Goal: Information Seeking & Learning: Learn about a topic

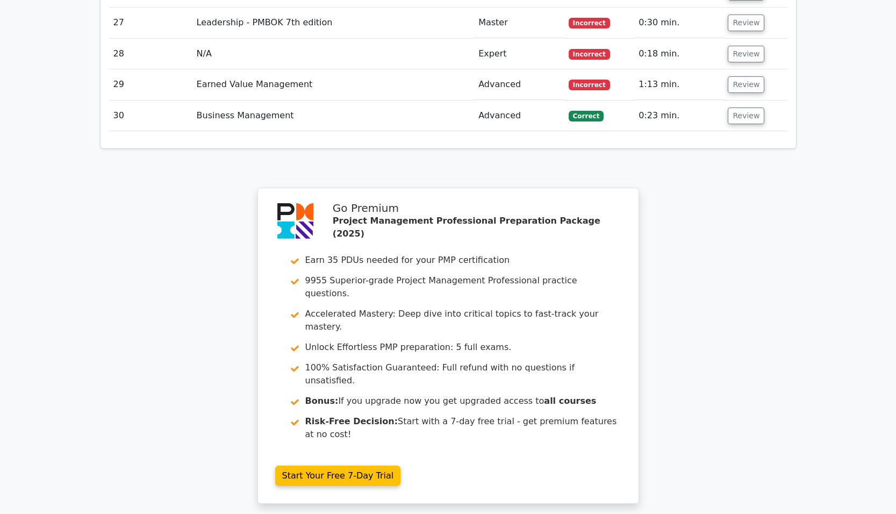
scroll to position [2814, 0]
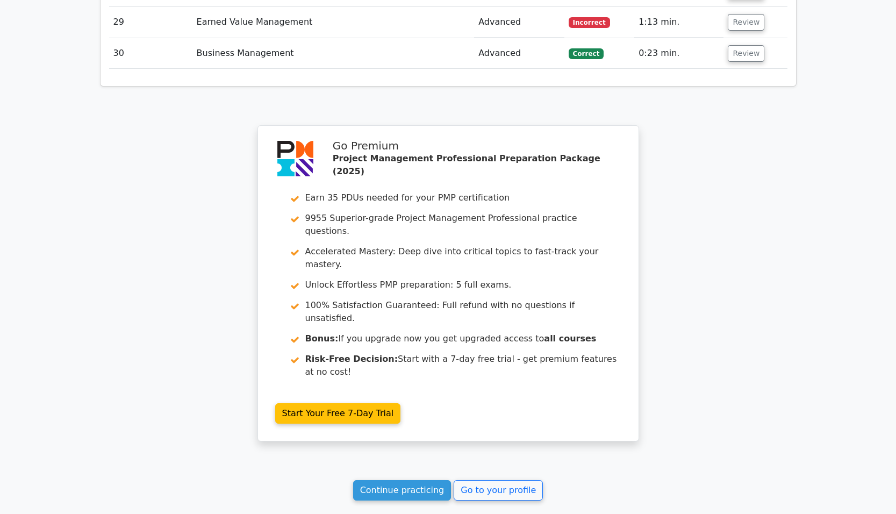
click at [394, 480] on link "Continue practicing" at bounding box center [402, 490] width 98 height 20
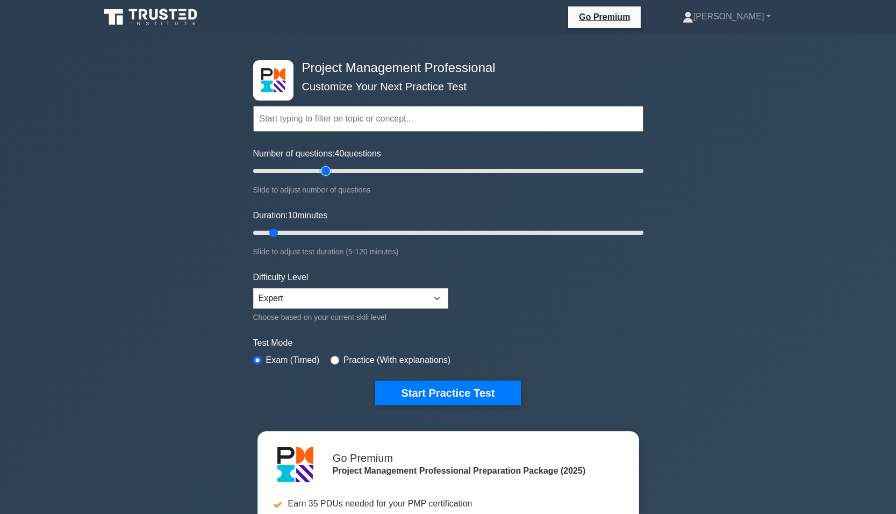
click at [322, 171] on input "Number of questions: 40 questions" at bounding box center [448, 170] width 390 height 13
type input "35"
click at [315, 170] on input "Number of questions: 40 questions" at bounding box center [448, 170] width 390 height 13
click at [329, 232] on input "Duration: 10 minutes" at bounding box center [448, 232] width 390 height 13
click at [339, 230] on input "Duration: 25 minutes" at bounding box center [448, 232] width 390 height 13
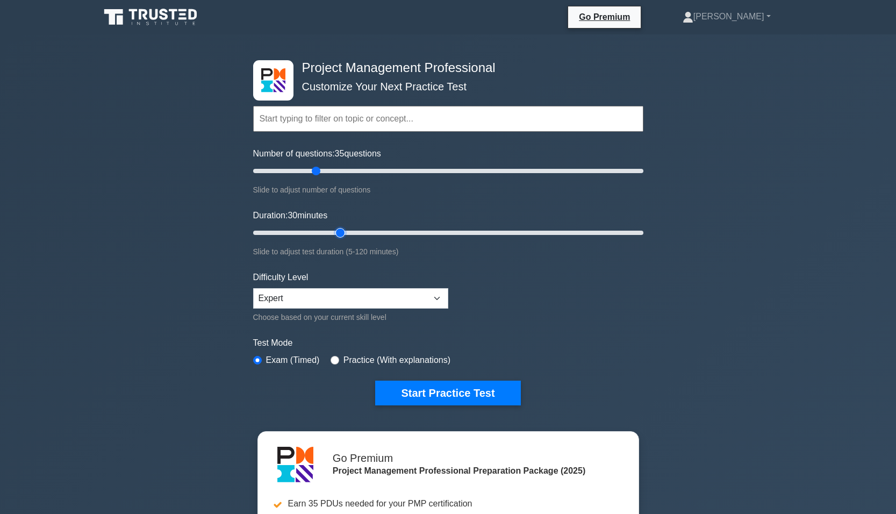
click at [348, 232] on input "Duration: 30 minutes" at bounding box center [448, 232] width 390 height 13
type input "35"
click at [352, 232] on input "Duration: 30 minutes" at bounding box center [448, 232] width 390 height 13
click at [429, 394] on button "Start Practice Test" at bounding box center [447, 392] width 145 height 25
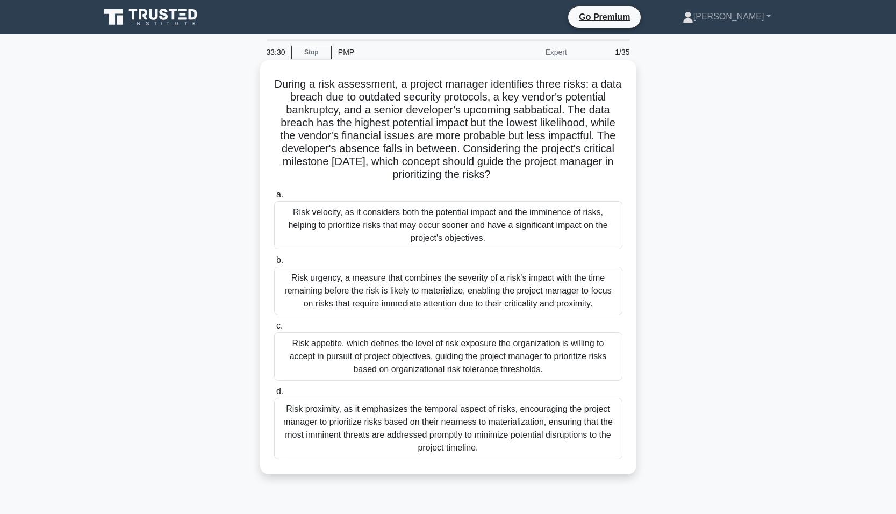
click at [306, 296] on div "Risk urgency, a measure that combines the severity of a risk's impact with the …" at bounding box center [448, 291] width 348 height 48
click at [274, 264] on input "b. Risk urgency, a measure that combines the severity of a risk's impact with t…" at bounding box center [274, 260] width 0 height 7
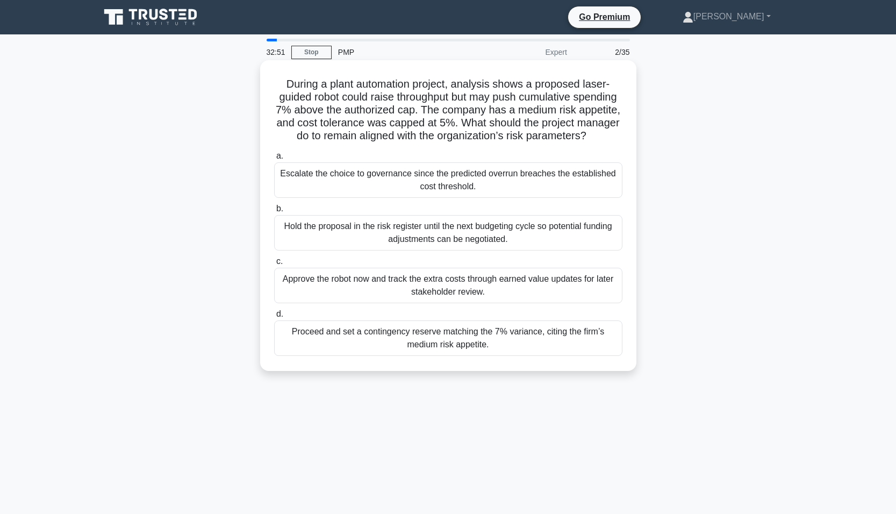
click at [335, 193] on div "Escalate the choice to governance since the predicted overrun breaches the esta…" at bounding box center [448, 179] width 348 height 35
click at [274, 160] on input "a. Escalate the choice to governance since the predicted overrun breaches the e…" at bounding box center [274, 156] width 0 height 7
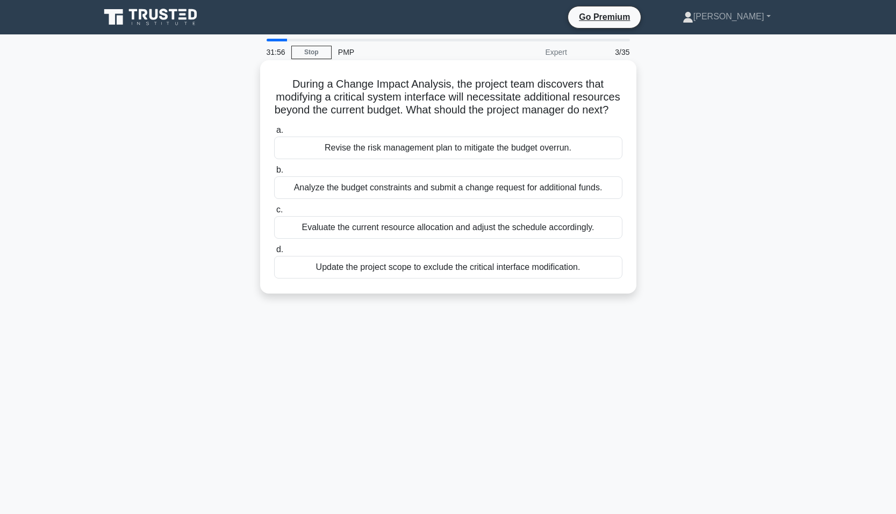
click at [376, 199] on div "Analyze the budget constraints and submit a change request for additional funds." at bounding box center [448, 187] width 348 height 23
click at [274, 174] on input "b. Analyze the budget constraints and submit a change request for additional fu…" at bounding box center [274, 170] width 0 height 7
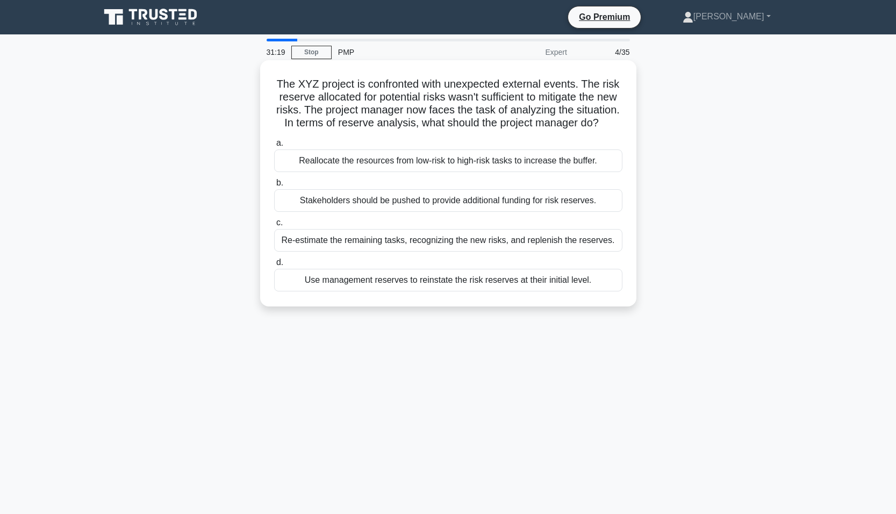
click at [356, 291] on div "Use management reserves to reinstate the risk reserves at their initial level." at bounding box center [448, 280] width 348 height 23
click at [274, 266] on input "d. Use management reserves to reinstate the risk reserves at their initial leve…" at bounding box center [274, 262] width 0 height 7
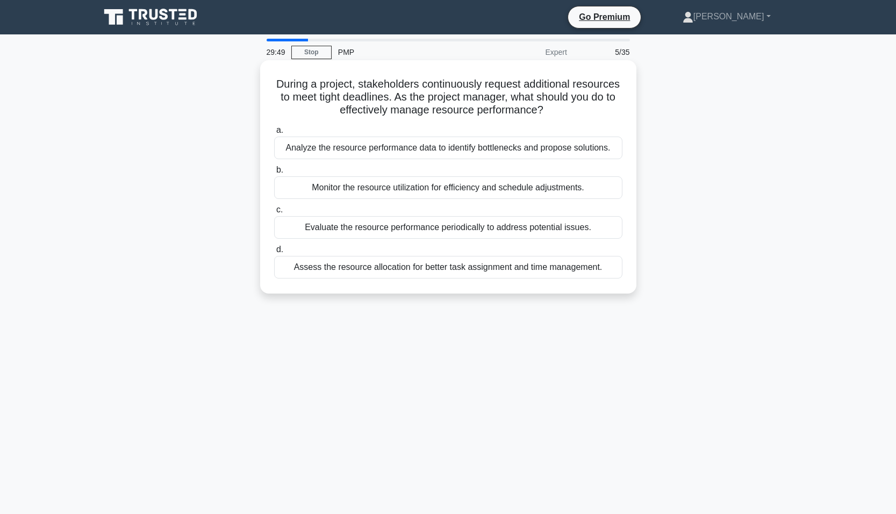
click at [388, 152] on div "Analyze the resource performance data to identify bottlenecks and propose solut…" at bounding box center [448, 147] width 348 height 23
click at [274, 134] on input "a. Analyze the resource performance data to identify bottlenecks and propose so…" at bounding box center [274, 130] width 0 height 7
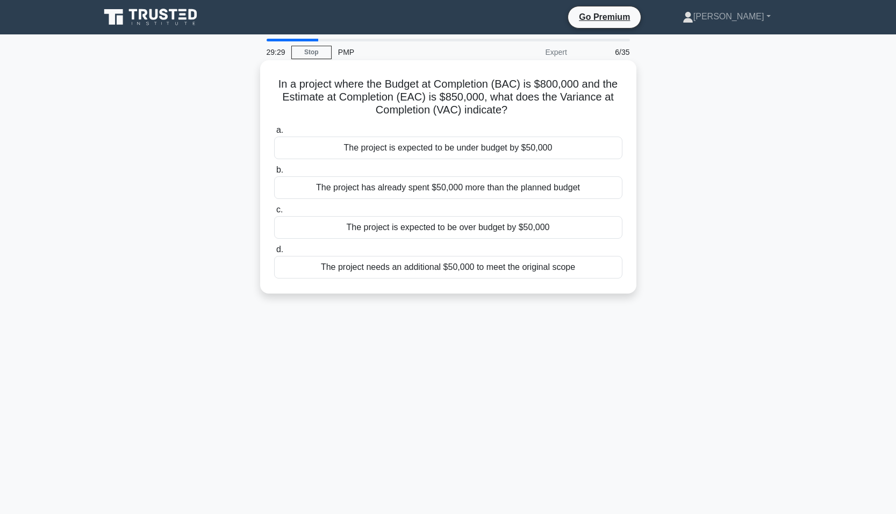
click at [409, 226] on div "The project is expected to be over budget by $50,000" at bounding box center [448, 227] width 348 height 23
click at [274, 213] on input "c. The project is expected to be over budget by $50,000" at bounding box center [274, 209] width 0 height 7
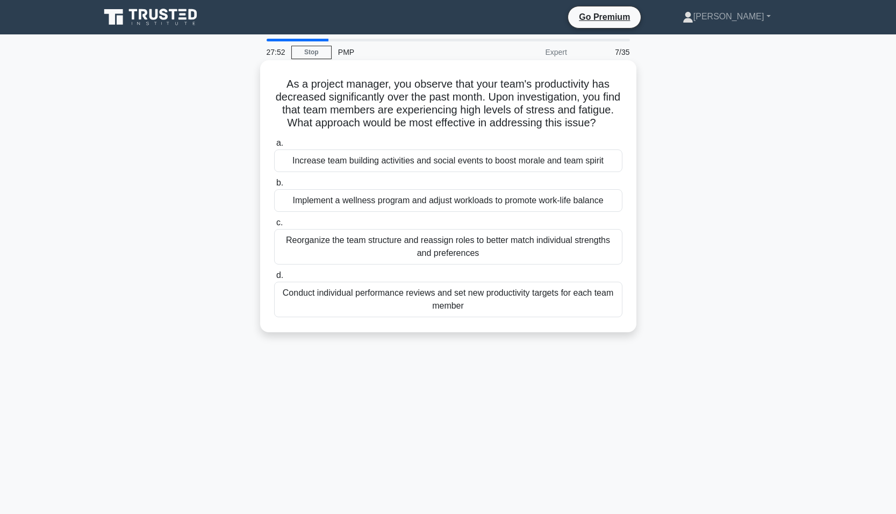
click at [375, 171] on div "Increase team building activities and social events to boost morale and team sp…" at bounding box center [448, 160] width 348 height 23
click at [274, 147] on input "a. Increase team building activities and social events to boost morale and team…" at bounding box center [274, 143] width 0 height 7
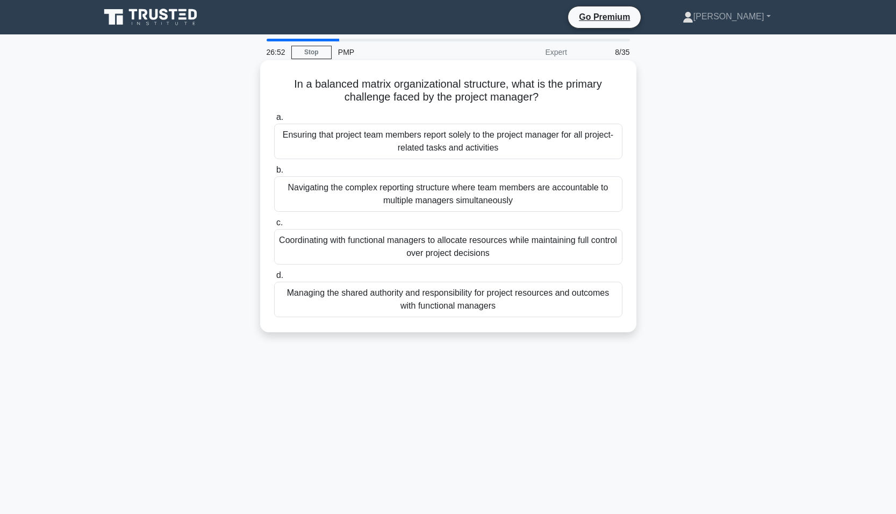
click at [324, 239] on div "Coordinating with functional managers to allocate resources while maintaining f…" at bounding box center [448, 246] width 348 height 35
click at [274, 226] on input "c. Coordinating with functional managers to allocate resources while maintainin…" at bounding box center [274, 222] width 0 height 7
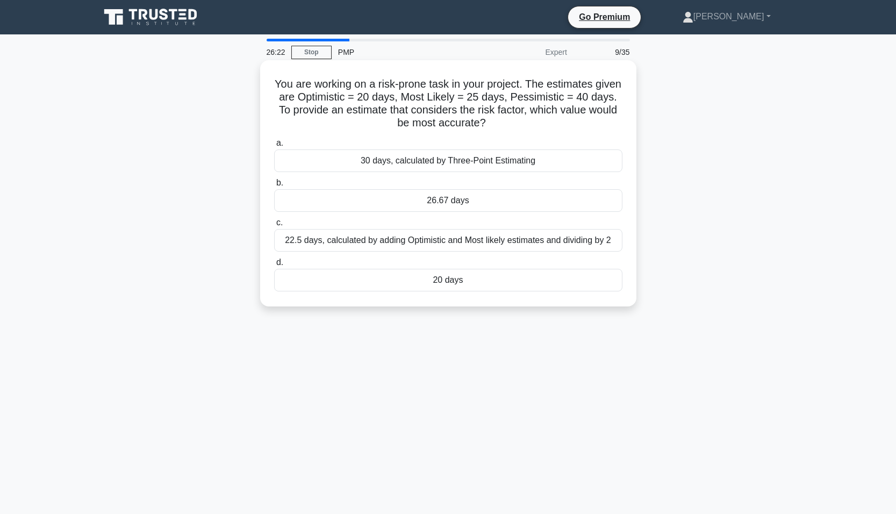
click at [311, 165] on div "30 days, calculated by Three-Point Estimating" at bounding box center [448, 160] width 348 height 23
click at [274, 147] on input "a. 30 days, calculated by Three-Point Estimating" at bounding box center [274, 143] width 0 height 7
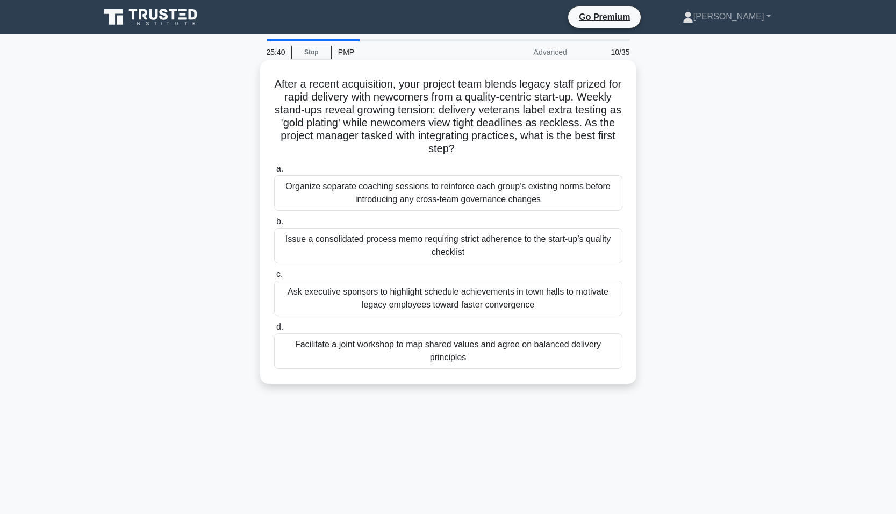
click at [336, 358] on div "Facilitate a joint workshop to map shared values and agree on balanced delivery…" at bounding box center [448, 350] width 348 height 35
click at [274, 330] on input "d. Facilitate a joint workshop to map shared values and agree on balanced deliv…" at bounding box center [274, 326] width 0 height 7
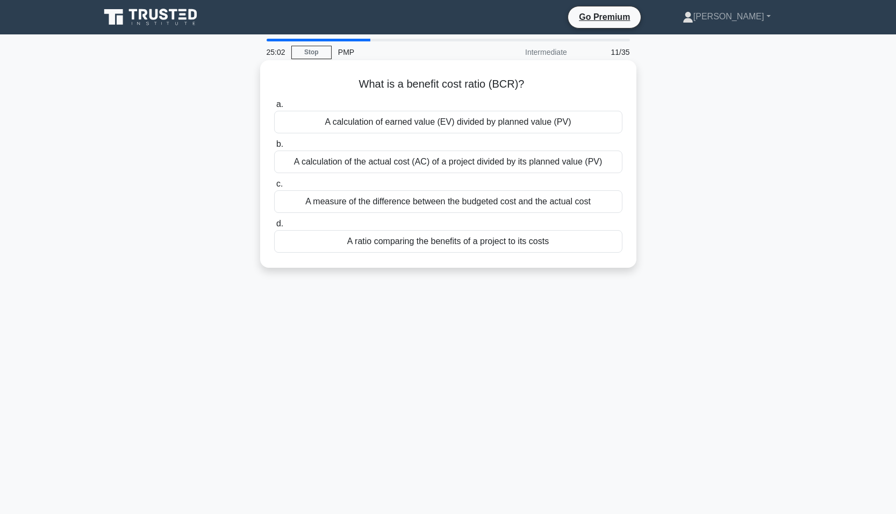
click at [352, 243] on div "A ratio comparing the benefits of a project to its costs" at bounding box center [448, 241] width 348 height 23
click at [274, 227] on input "d. A ratio comparing the benefits of a project to its costs" at bounding box center [274, 223] width 0 height 7
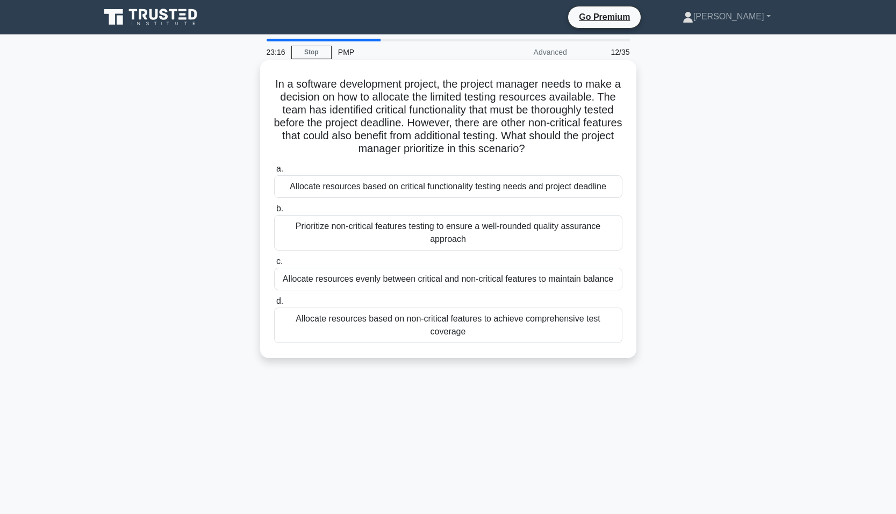
click at [383, 189] on div "Allocate resources based on critical functionality testing needs and project de…" at bounding box center [448, 186] width 348 height 23
click at [274, 172] on input "a. Allocate resources based on critical functionality testing needs and project…" at bounding box center [274, 168] width 0 height 7
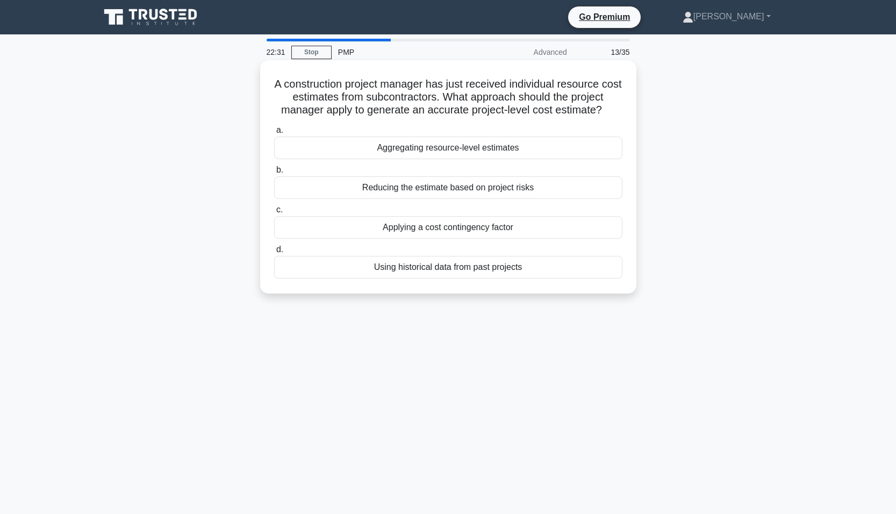
click at [289, 152] on div "Aggregating resource-level estimates" at bounding box center [448, 147] width 348 height 23
click at [274, 134] on input "a. Aggregating resource-level estimates" at bounding box center [274, 130] width 0 height 7
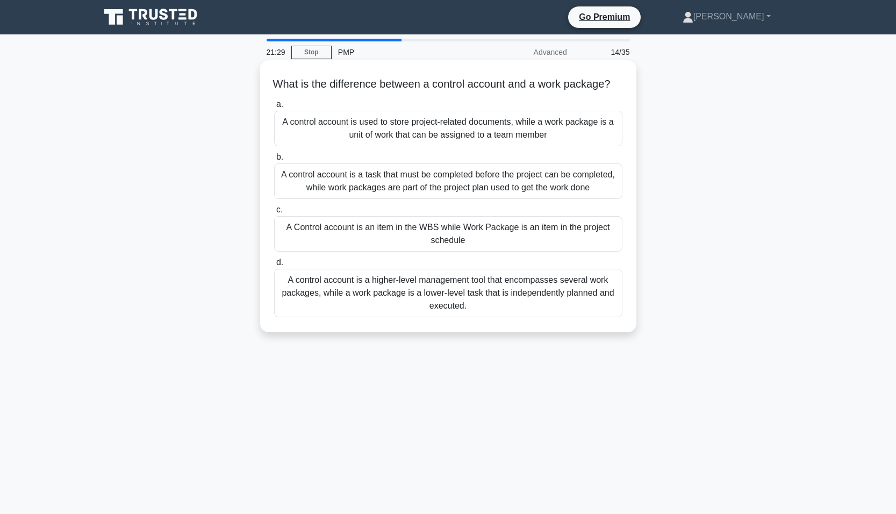
click at [325, 302] on div "A control account is a higher-level management tool that encompasses several wo…" at bounding box center [448, 293] width 348 height 48
click at [274, 266] on input "d. A control account is a higher-level management tool that encompasses several…" at bounding box center [274, 262] width 0 height 7
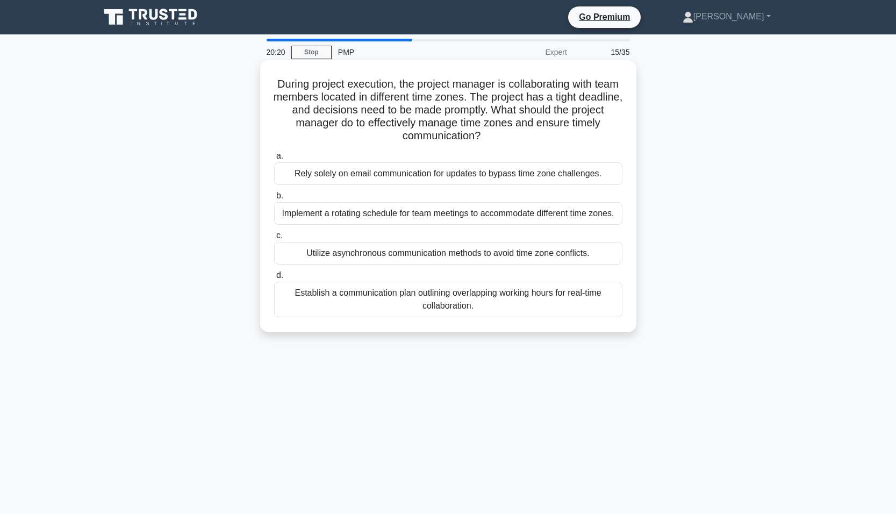
click at [311, 295] on div "Establish a communication plan outlining overlapping working hours for real-tim…" at bounding box center [448, 299] width 348 height 35
click at [274, 279] on input "d. Establish a communication plan outlining overlapping working hours for real-…" at bounding box center [274, 275] width 0 height 7
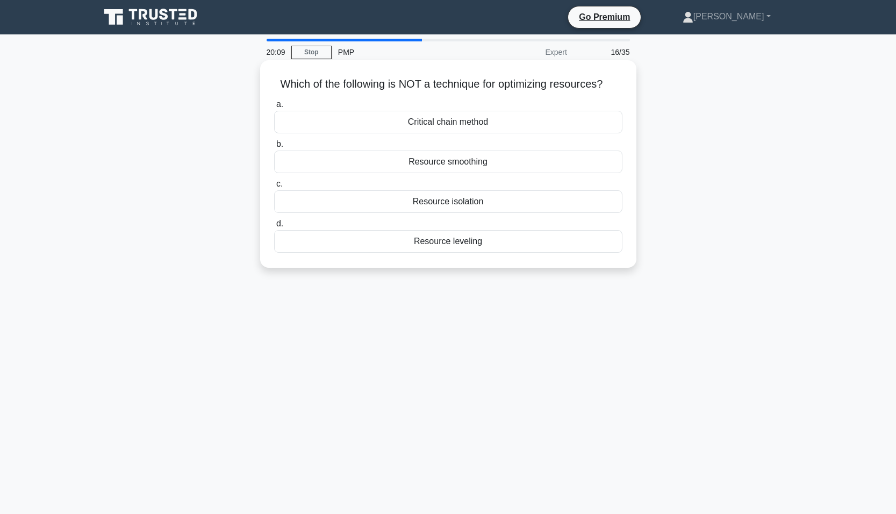
click at [404, 197] on div "Resource isolation" at bounding box center [448, 201] width 348 height 23
click at [274, 188] on input "c. Resource isolation" at bounding box center [274, 184] width 0 height 7
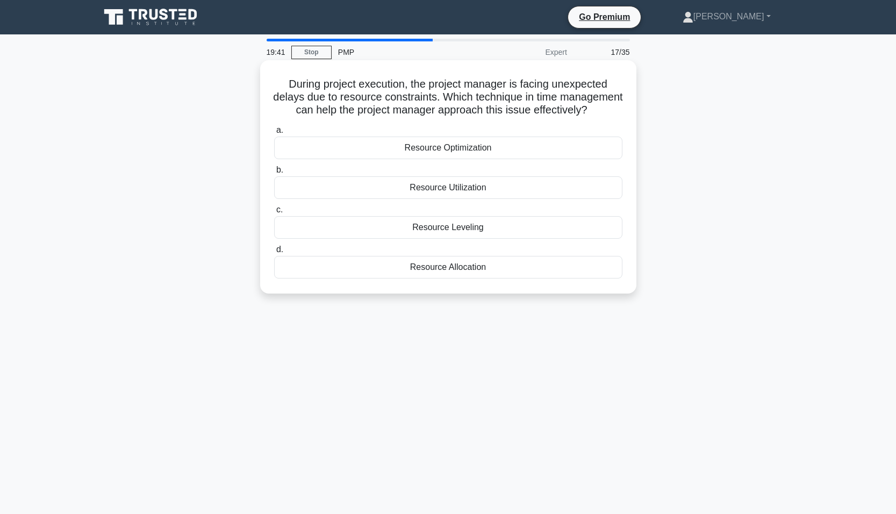
click at [314, 159] on div "Resource Optimization" at bounding box center [448, 147] width 348 height 23
click at [274, 134] on input "a. Resource Optimization" at bounding box center [274, 130] width 0 height 7
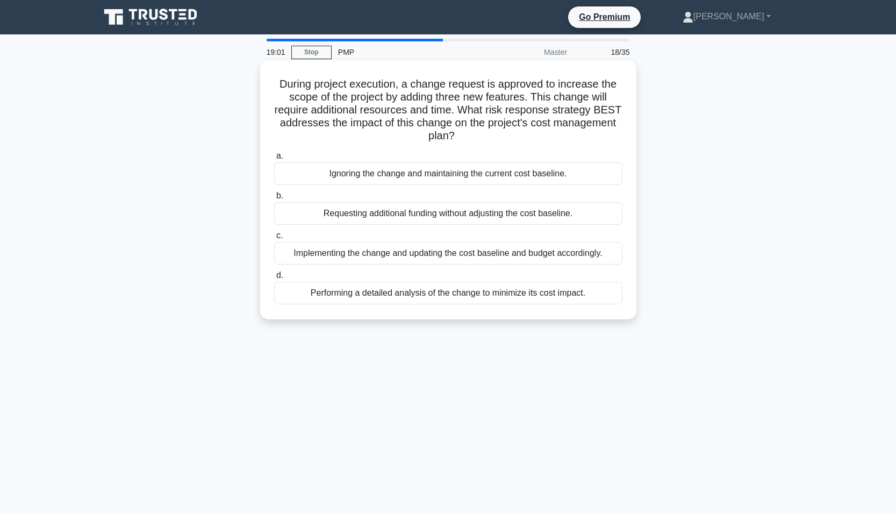
click at [304, 256] on div "Implementing the change and updating the cost baseline and budget accordingly." at bounding box center [448, 253] width 348 height 23
click at [274, 239] on input "c. Implementing the change and updating the cost baseline and budget accordingl…" at bounding box center [274, 235] width 0 height 7
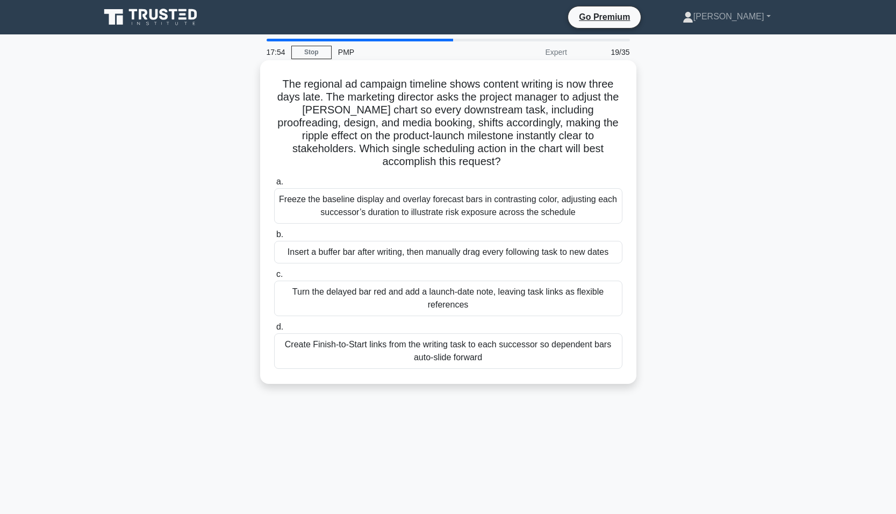
click at [332, 349] on div "Create Finish-to-Start links from the writing task to each successor so depende…" at bounding box center [448, 350] width 348 height 35
click at [274, 330] on input "d. Create Finish-to-Start links from the writing task to each successor so depe…" at bounding box center [274, 326] width 0 height 7
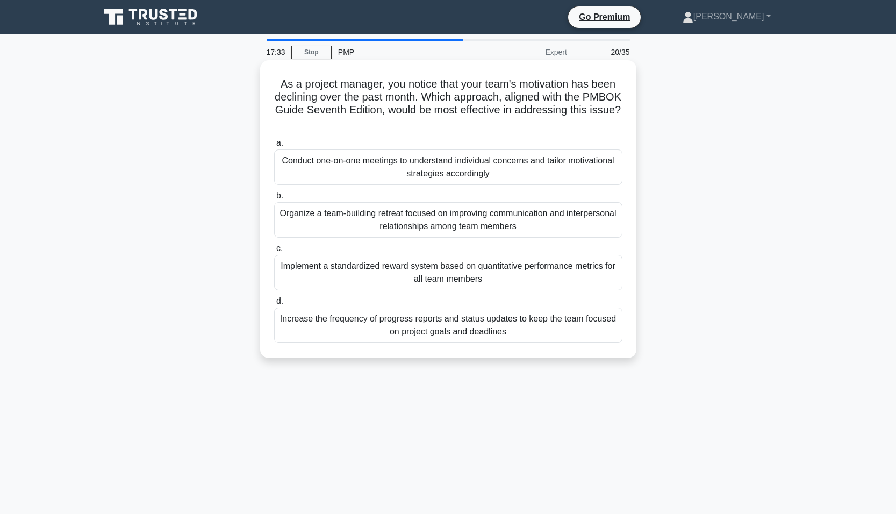
click at [315, 167] on div "Conduct one-on-one meetings to understand individual concerns and tailor motiva…" at bounding box center [448, 166] width 348 height 35
click at [274, 147] on input "a. Conduct one-on-one meetings to understand individual concerns and tailor mot…" at bounding box center [274, 143] width 0 height 7
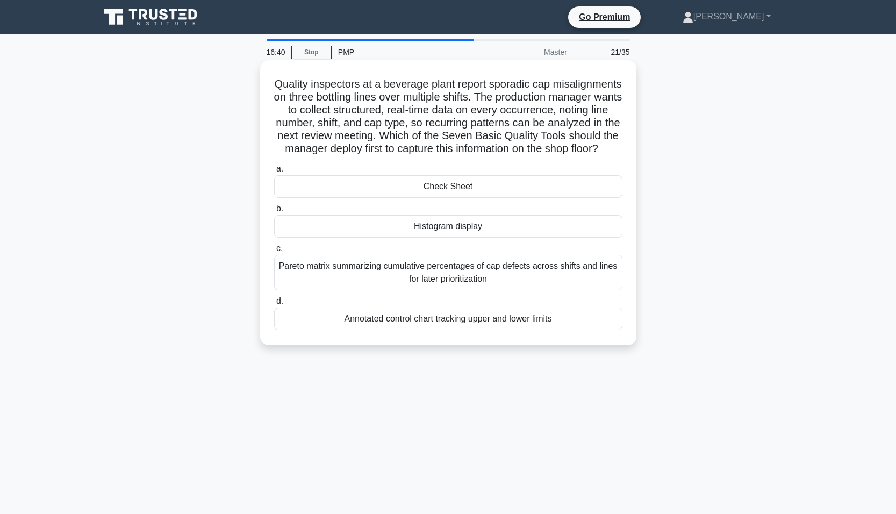
click at [384, 198] on div "Check Sheet" at bounding box center [448, 186] width 348 height 23
click at [274, 172] on input "a. Check Sheet" at bounding box center [274, 168] width 0 height 7
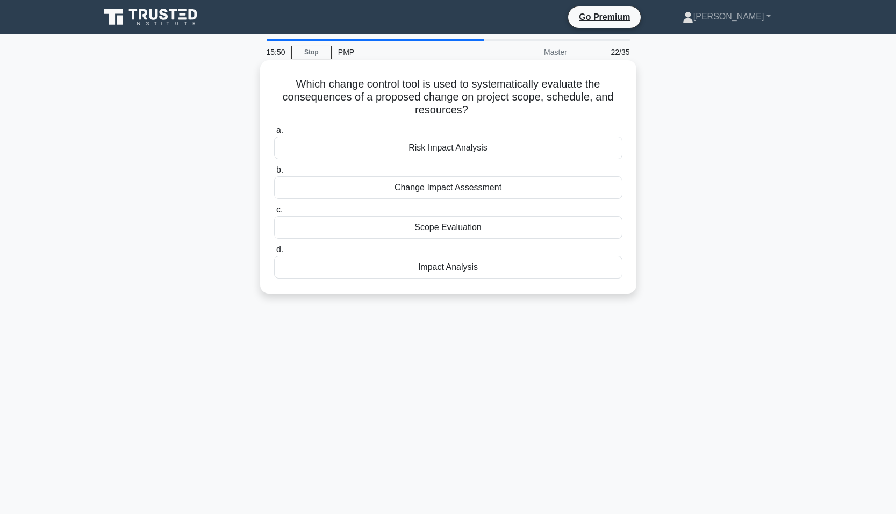
click at [336, 189] on div "Change Impact Assessment" at bounding box center [448, 187] width 348 height 23
click at [274, 174] on input "b. Change Impact Assessment" at bounding box center [274, 170] width 0 height 7
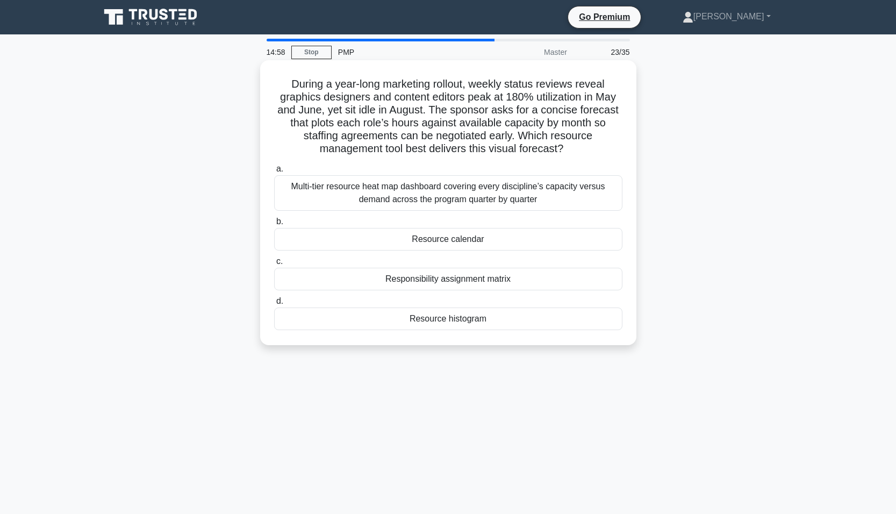
click at [400, 240] on div "Resource calendar" at bounding box center [448, 239] width 348 height 23
click at [274, 225] on input "b. Resource calendar" at bounding box center [274, 221] width 0 height 7
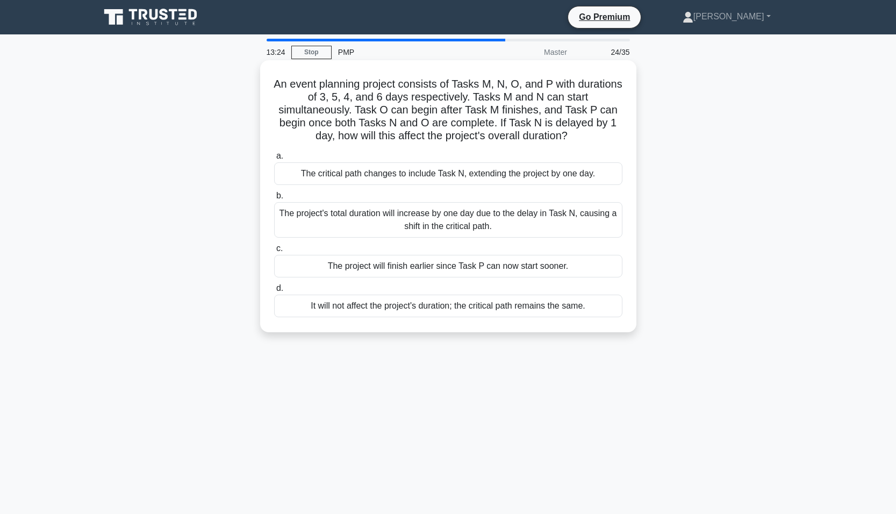
click at [478, 304] on div "It will not affect the project's duration; the critical path remains the same." at bounding box center [448, 305] width 348 height 23
click at [274, 292] on input "d. It will not affect the project's duration; the critical path remains the sam…" at bounding box center [274, 288] width 0 height 7
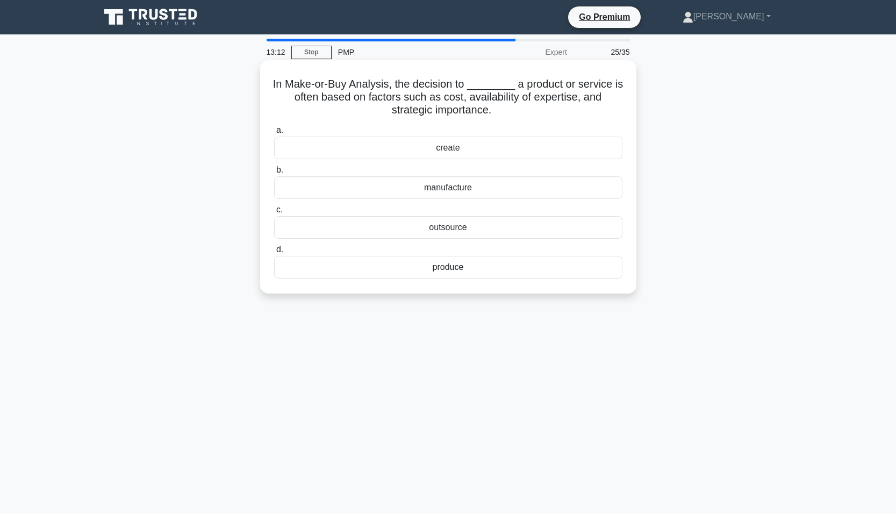
click at [449, 229] on div "outsource" at bounding box center [448, 227] width 348 height 23
click at [274, 213] on input "c. outsource" at bounding box center [274, 209] width 0 height 7
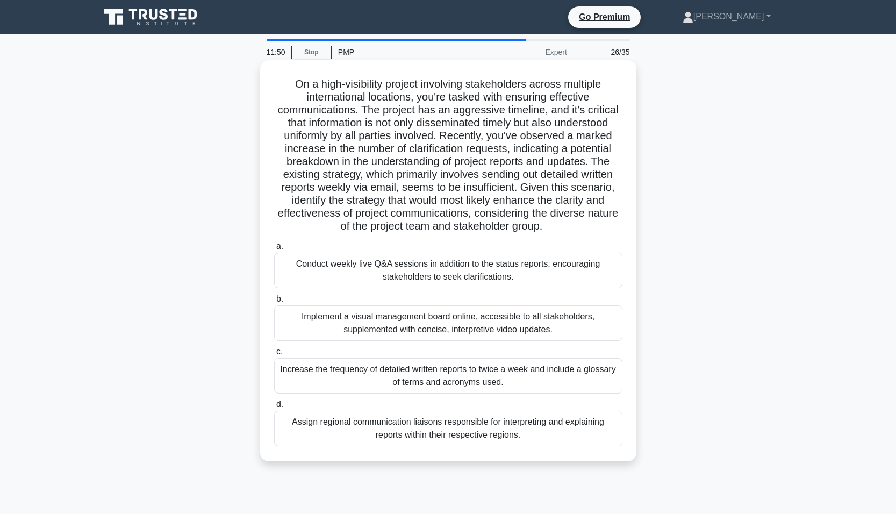
click at [381, 430] on div "Assign regional communication liaisons responsible for interpreting and explain…" at bounding box center [448, 428] width 348 height 35
click at [274, 408] on input "d. Assign regional communication liaisons responsible for interpreting and expl…" at bounding box center [274, 404] width 0 height 7
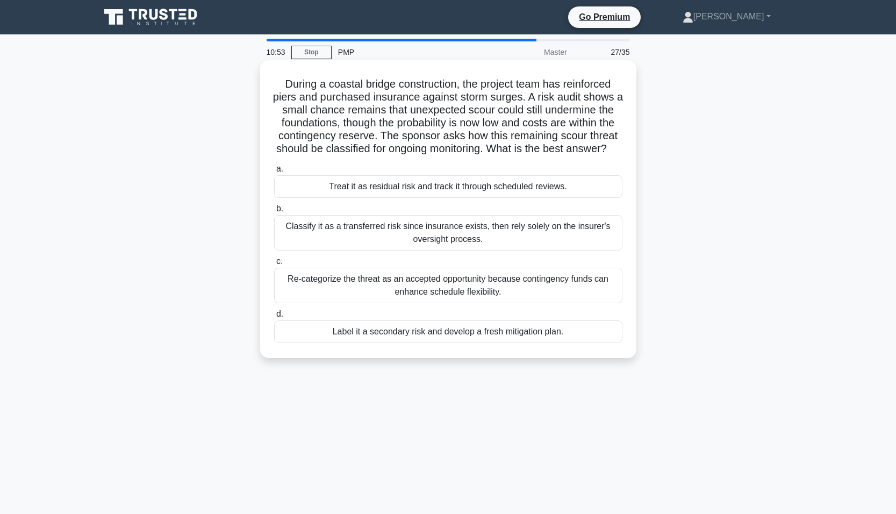
click at [336, 198] on div "Treat it as residual risk and track it through scheduled reviews." at bounding box center [448, 186] width 348 height 23
click at [274, 172] on input "a. Treat it as residual risk and track it through scheduled reviews." at bounding box center [274, 168] width 0 height 7
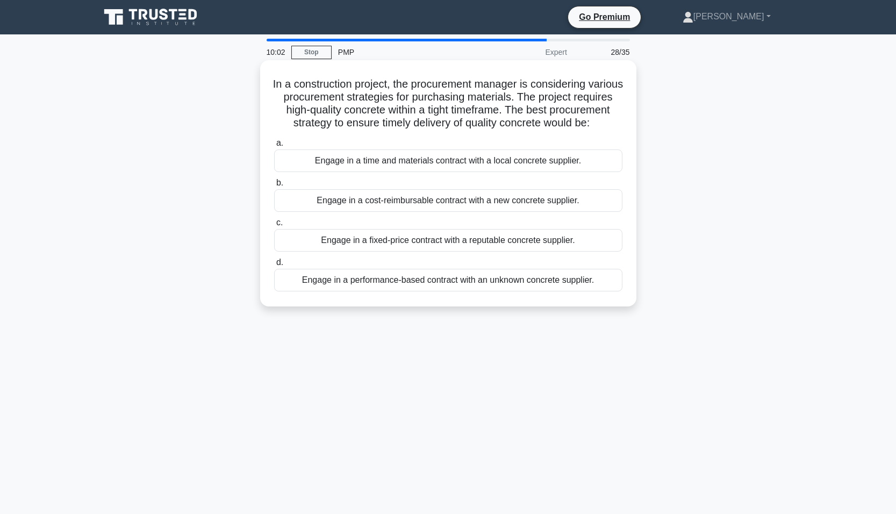
click at [362, 251] on div "Engage in a fixed-price contract with a reputable concrete supplier." at bounding box center [448, 240] width 348 height 23
click at [274, 226] on input "c. Engage in a fixed-price contract with a reputable concrete supplier." at bounding box center [274, 222] width 0 height 7
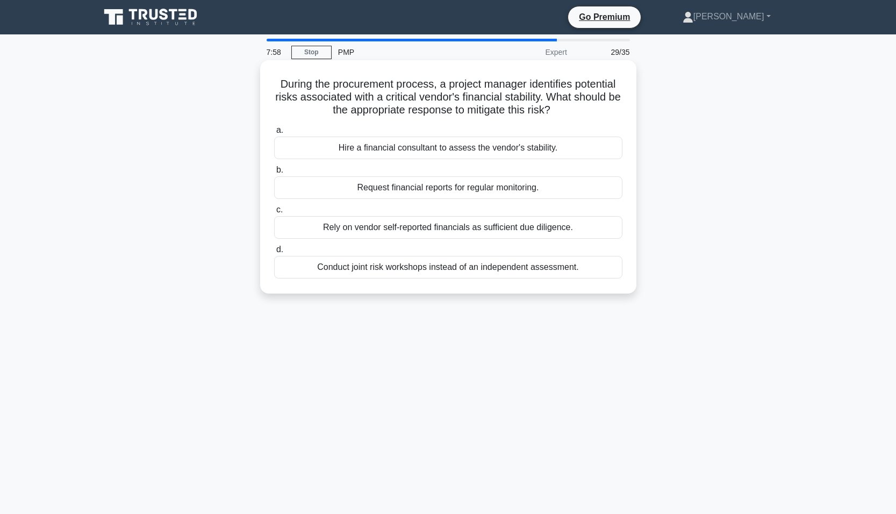
click at [339, 185] on div "Request financial reports for regular monitoring." at bounding box center [448, 187] width 348 height 23
click at [274, 174] on input "b. Request financial reports for regular monitoring." at bounding box center [274, 170] width 0 height 7
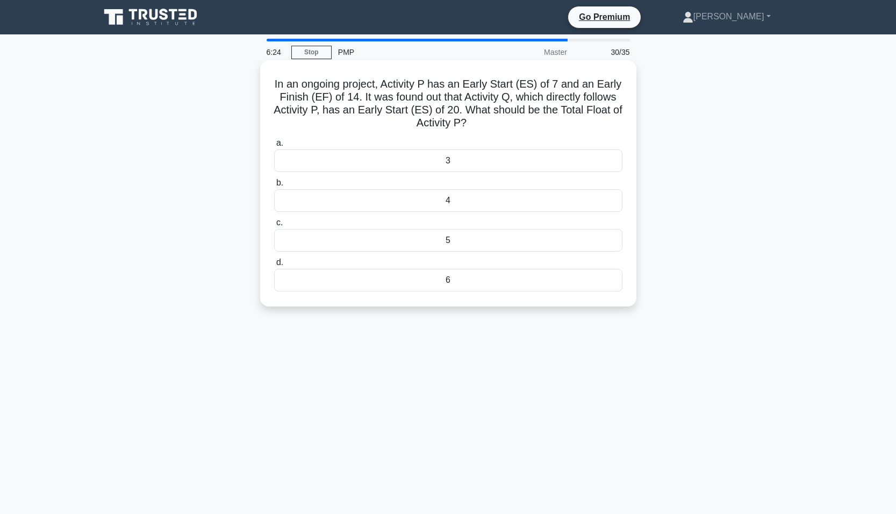
click at [327, 276] on div "6" at bounding box center [448, 280] width 348 height 23
click at [274, 266] on input "d. 6" at bounding box center [274, 262] width 0 height 7
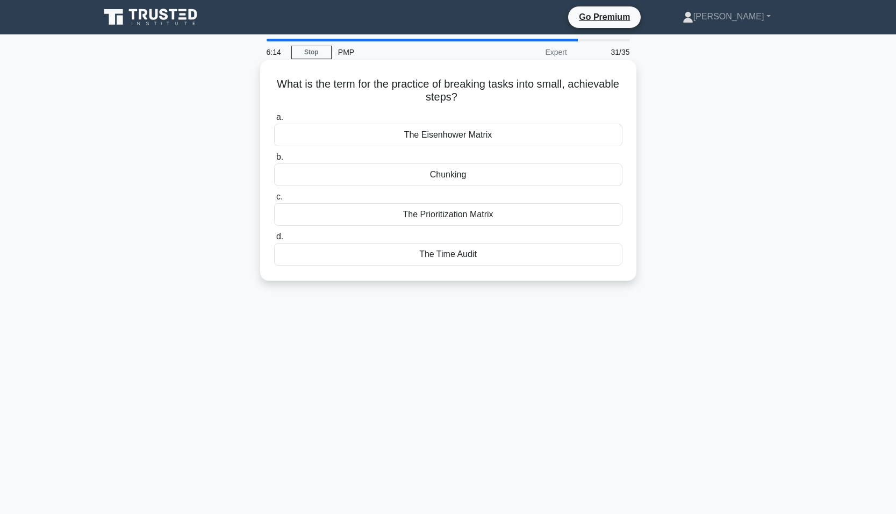
click at [375, 177] on div "Chunking" at bounding box center [448, 174] width 348 height 23
click at [274, 161] on input "b. Chunking" at bounding box center [274, 157] width 0 height 7
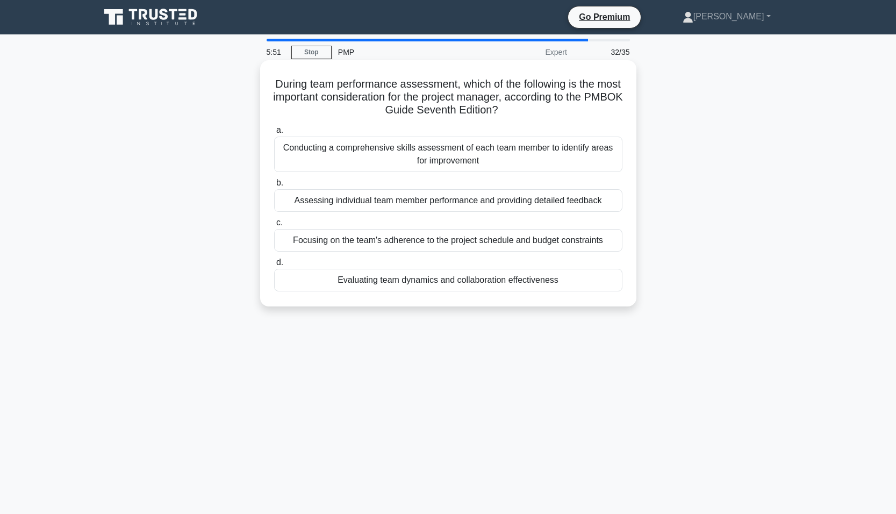
click at [314, 200] on div "Assessing individual team member performance and providing detailed feedback" at bounding box center [448, 200] width 348 height 23
click at [274, 186] on input "b. Assessing individual team member performance and providing detailed feedback" at bounding box center [274, 182] width 0 height 7
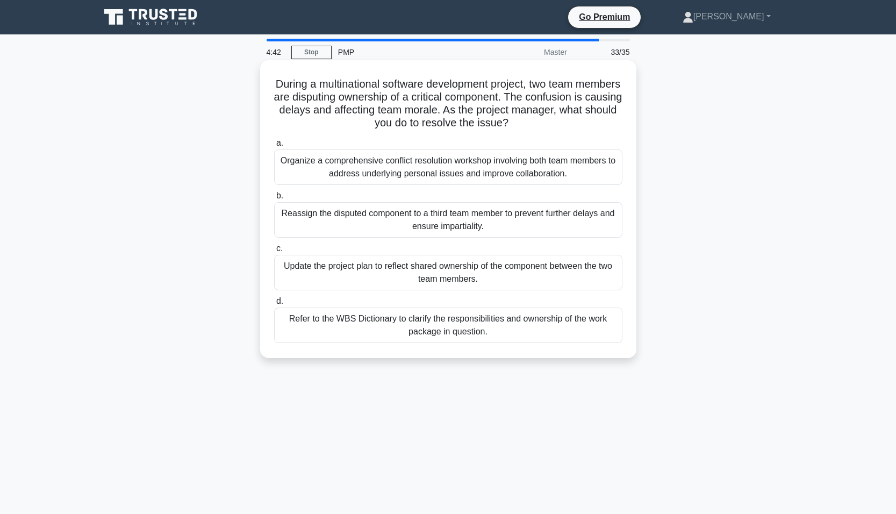
click at [338, 163] on div "Organize a comprehensive conflict resolution workshop involving both team membe…" at bounding box center [448, 166] width 348 height 35
click at [274, 147] on input "a. Organize a comprehensive conflict resolution workshop involving both team me…" at bounding box center [274, 143] width 0 height 7
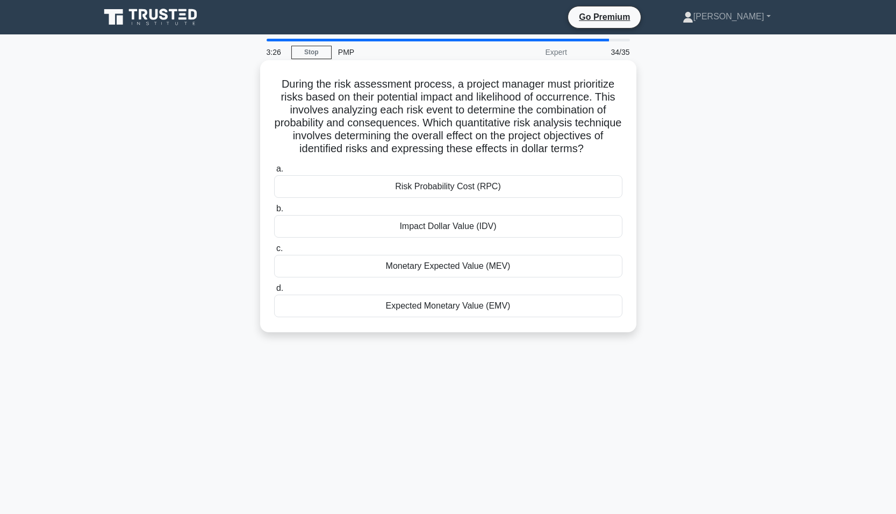
click at [398, 198] on div "Risk Probability Cost (RPC)" at bounding box center [448, 186] width 348 height 23
click at [274, 172] on input "a. Risk Probability Cost (RPC)" at bounding box center [274, 168] width 0 height 7
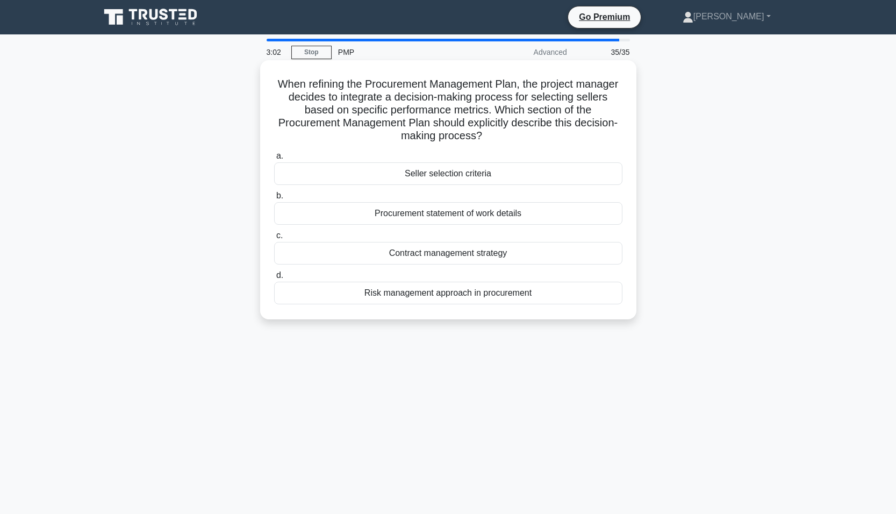
click at [442, 175] on div "Seller selection criteria" at bounding box center [448, 173] width 348 height 23
click at [274, 160] on input "a. Seller selection criteria" at bounding box center [274, 156] width 0 height 7
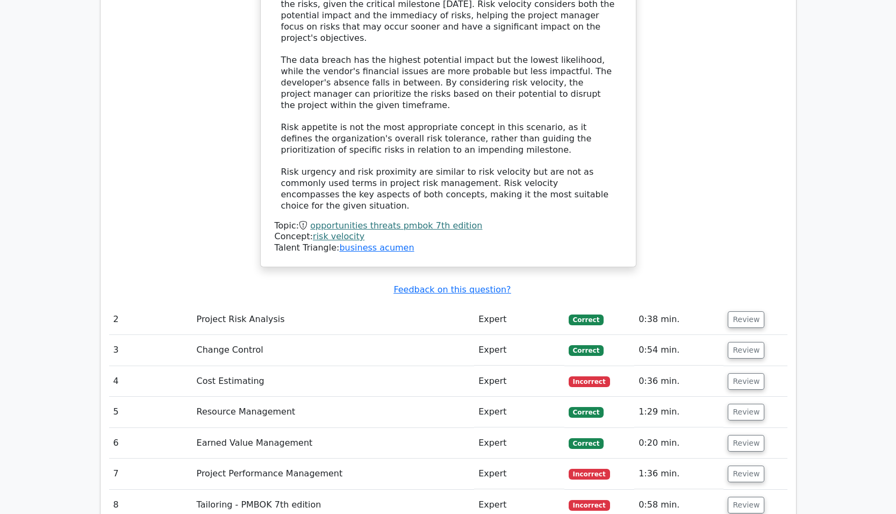
scroll to position [1881, 0]
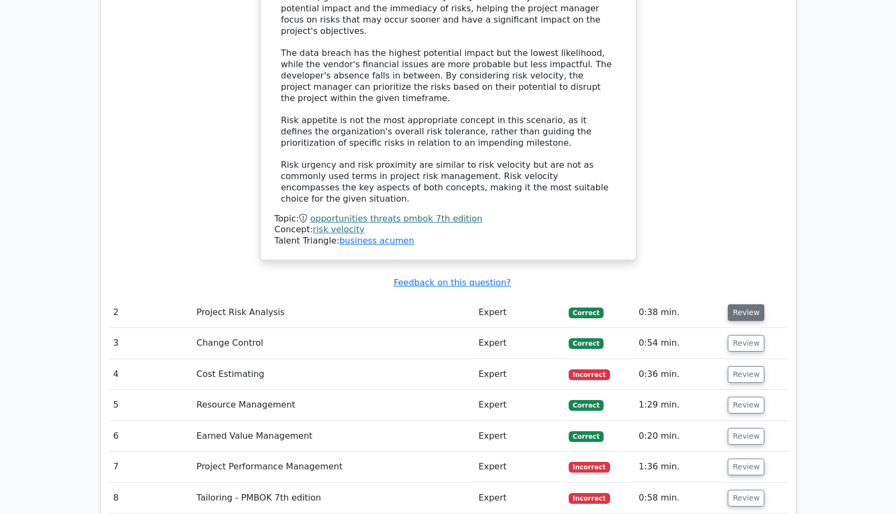
click at [747, 304] on button "Review" at bounding box center [746, 312] width 37 height 17
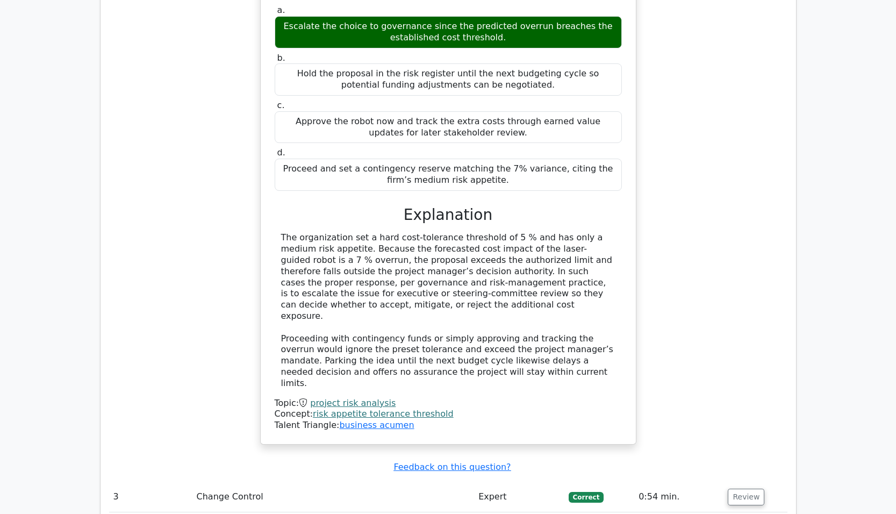
scroll to position [2311, 0]
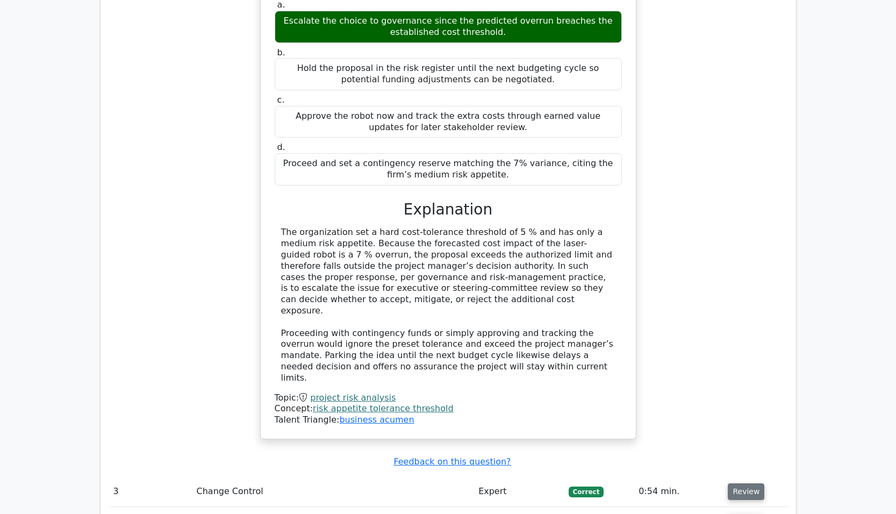
click at [750, 483] on button "Review" at bounding box center [746, 491] width 37 height 17
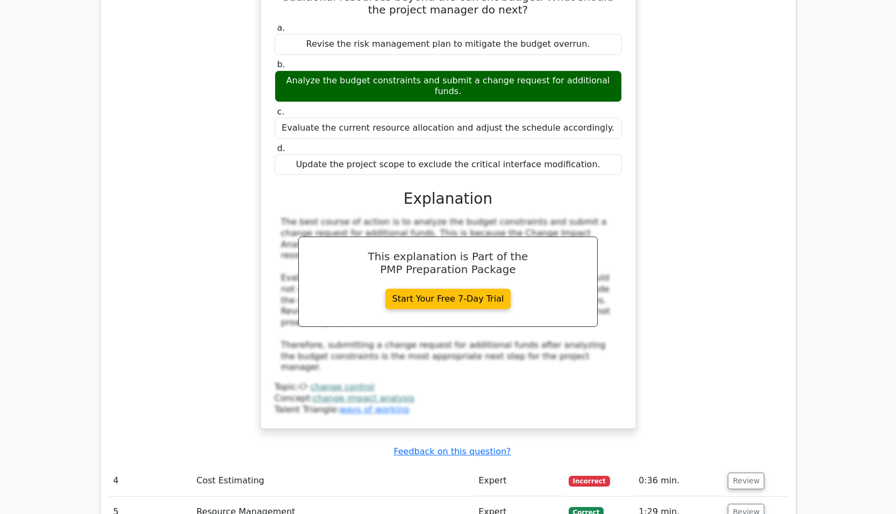
scroll to position [3009, 0]
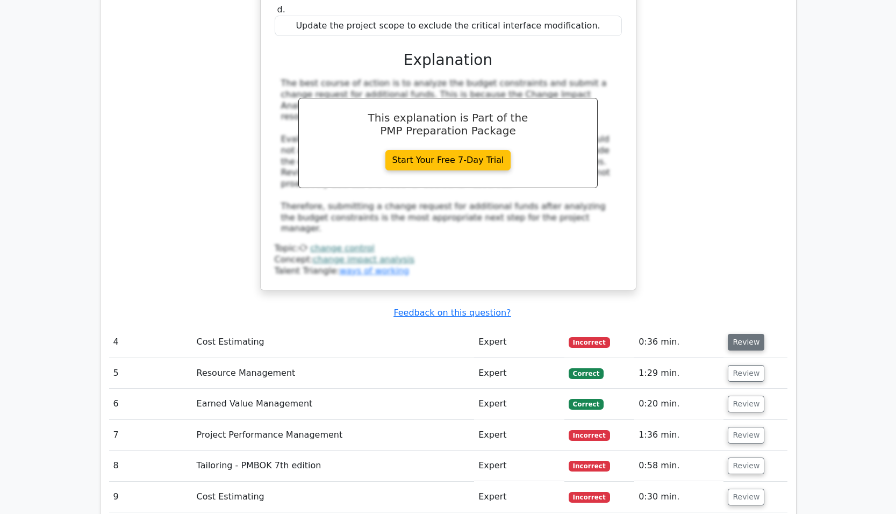
click at [745, 334] on button "Review" at bounding box center [746, 342] width 37 height 17
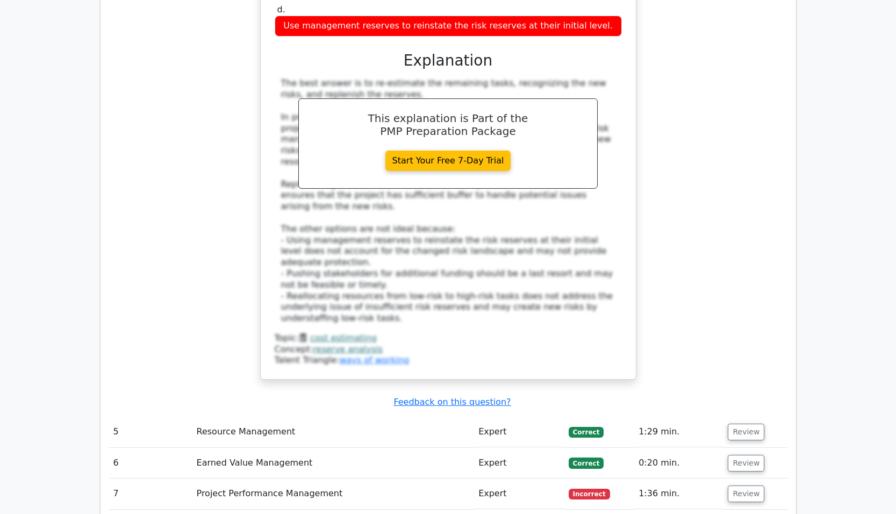
scroll to position [3600, 0]
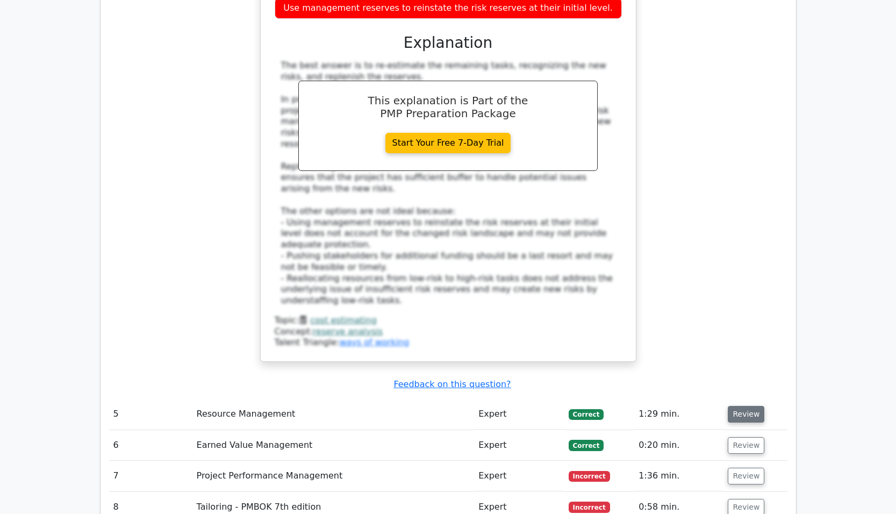
click at [747, 406] on button "Review" at bounding box center [746, 414] width 37 height 17
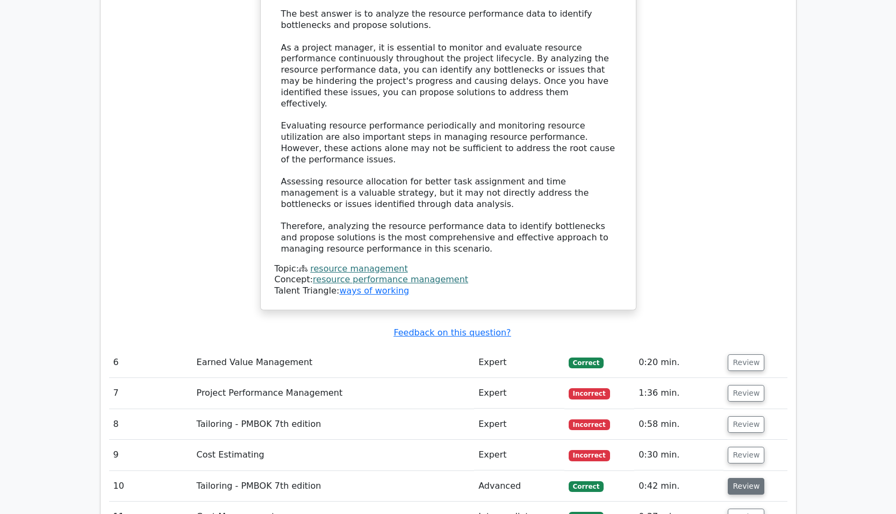
scroll to position [4299, 0]
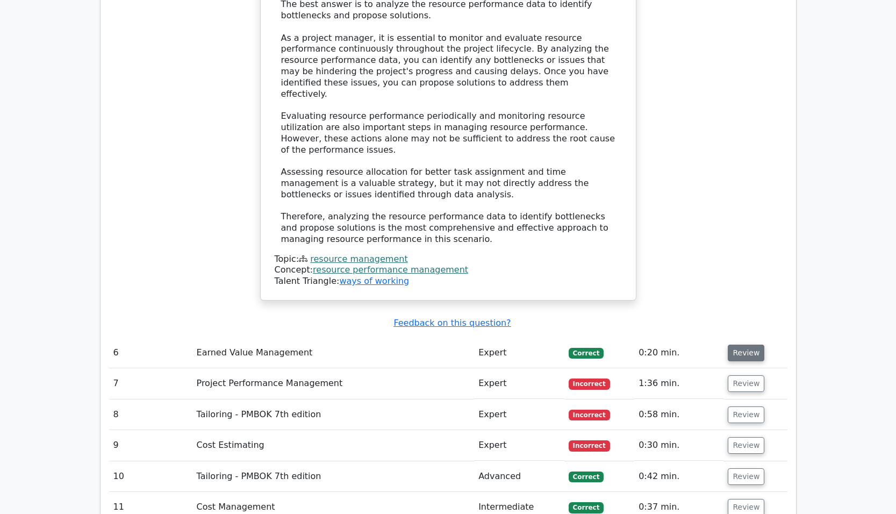
click at [740, 344] on button "Review" at bounding box center [746, 352] width 37 height 17
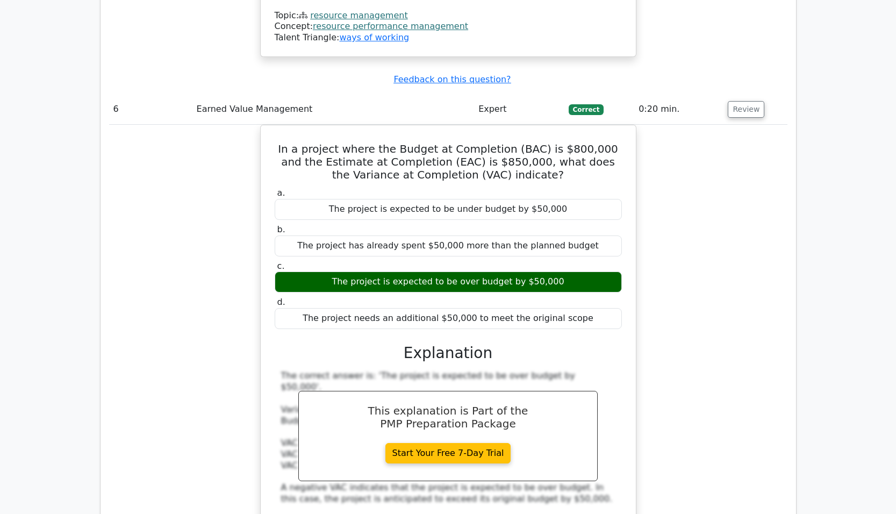
scroll to position [4782, 0]
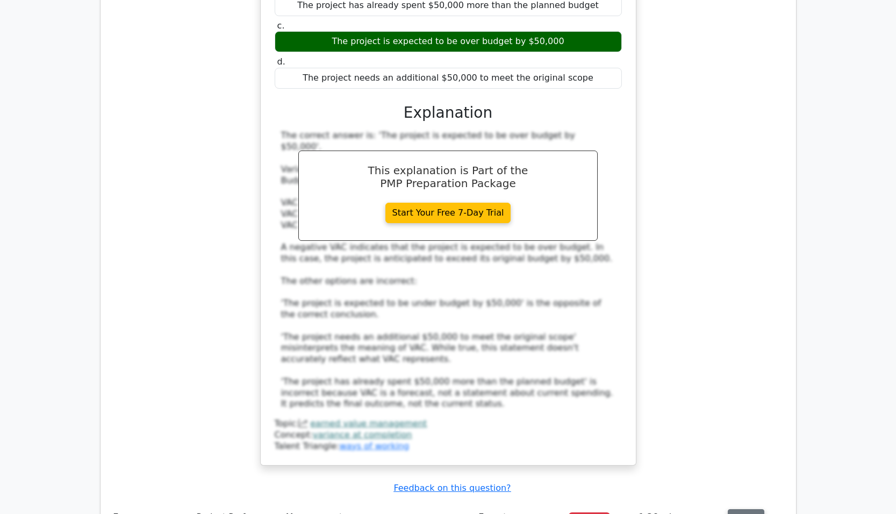
click at [742, 509] on button "Review" at bounding box center [746, 517] width 37 height 17
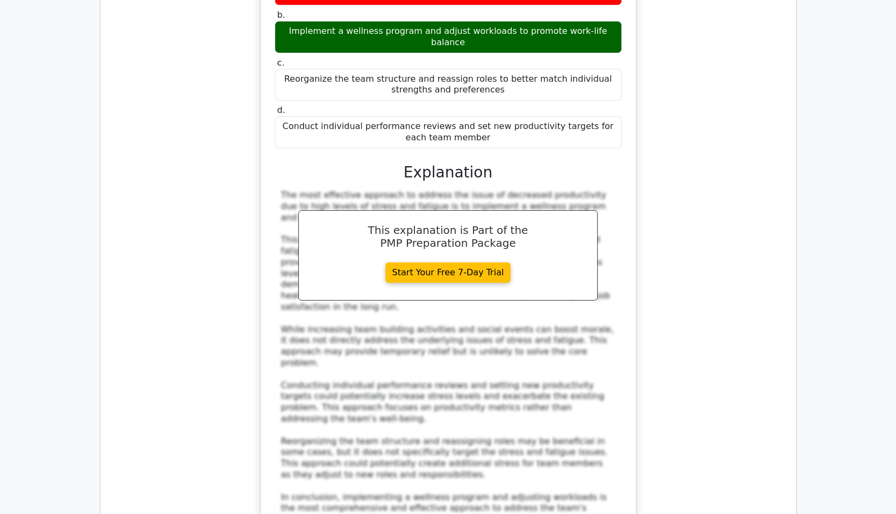
scroll to position [5534, 0]
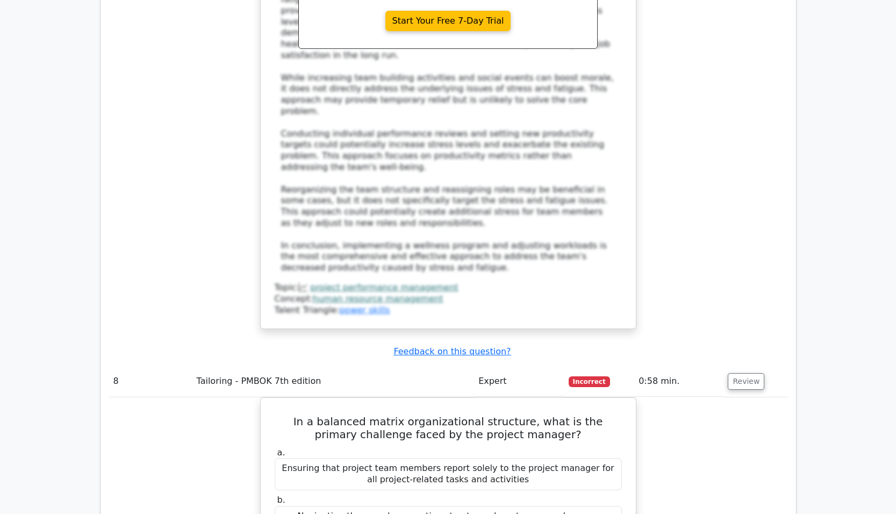
scroll to position [6072, 0]
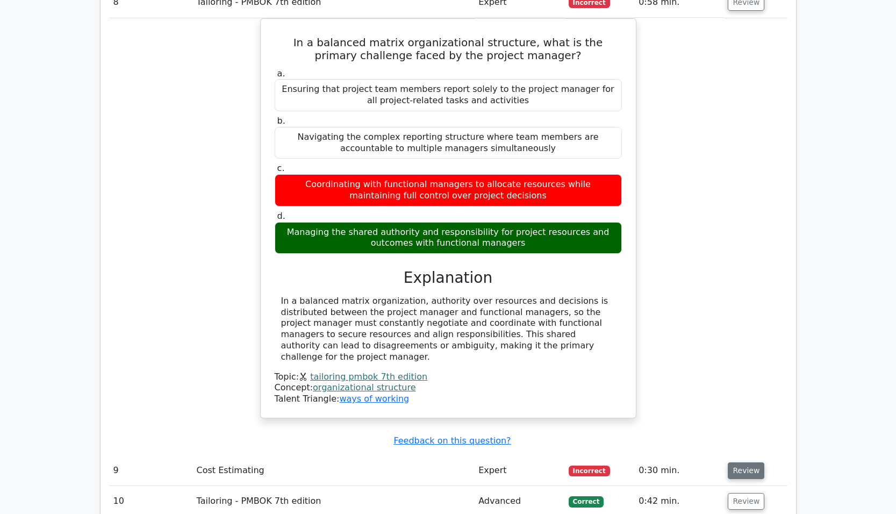
click at [740, 462] on button "Review" at bounding box center [746, 470] width 37 height 17
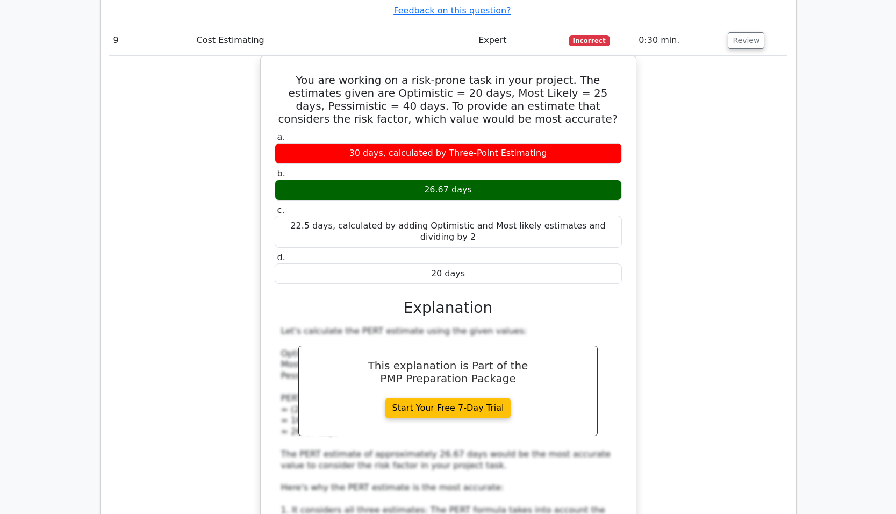
scroll to position [6824, 0]
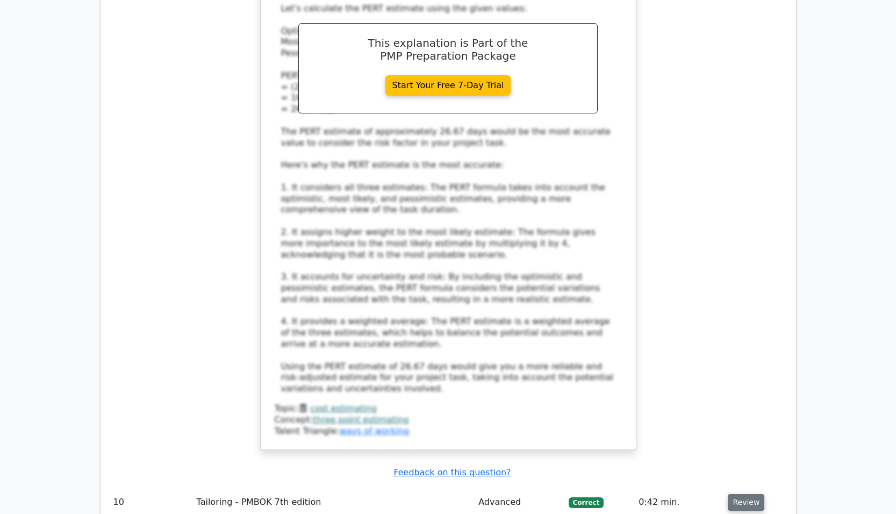
click at [753, 494] on button "Review" at bounding box center [746, 502] width 37 height 17
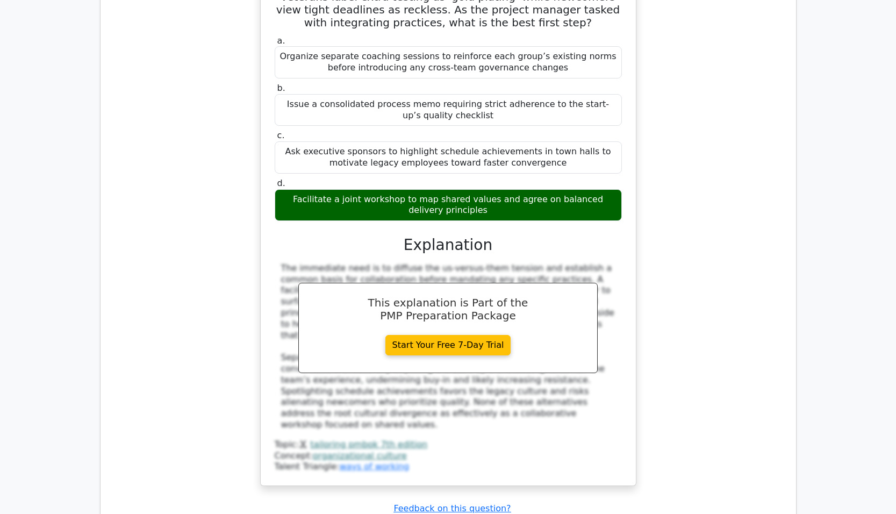
scroll to position [7469, 0]
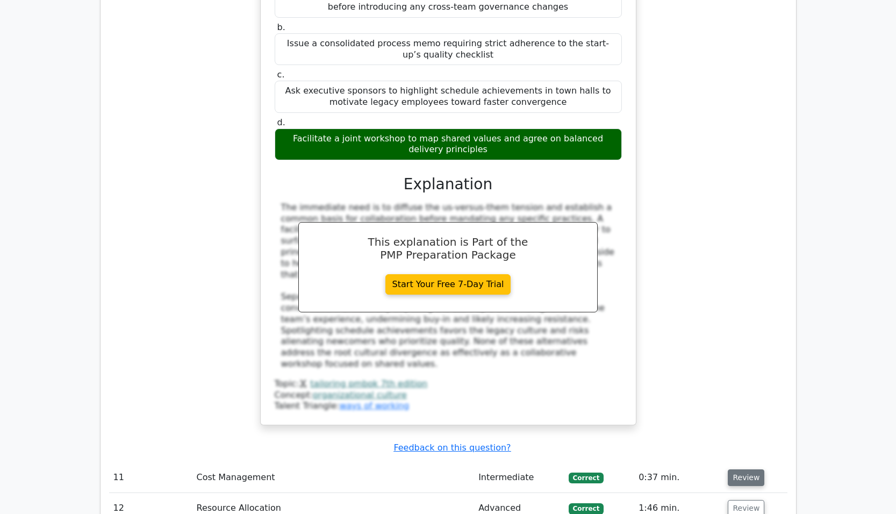
click at [736, 469] on button "Review" at bounding box center [746, 477] width 37 height 17
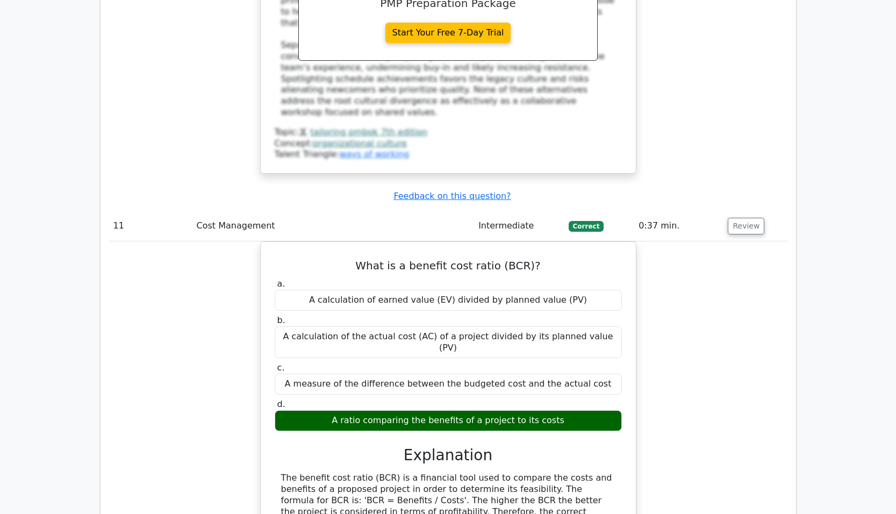
scroll to position [7899, 0]
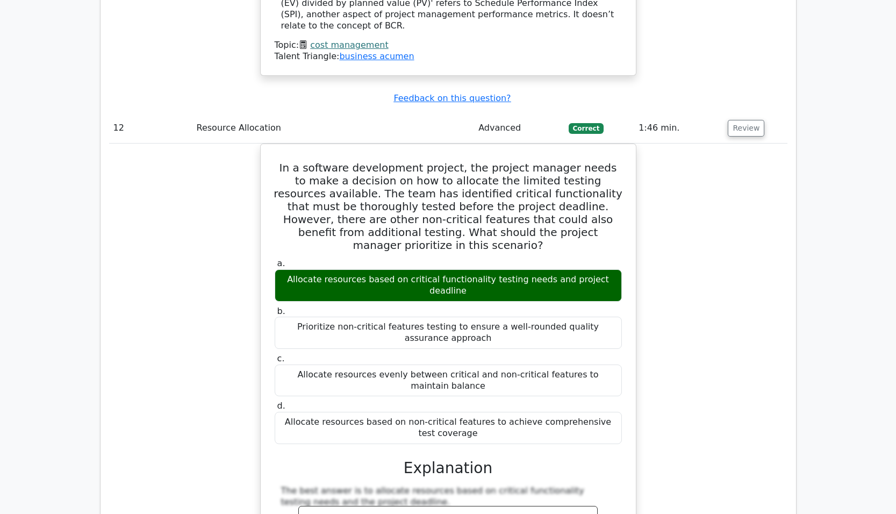
scroll to position [8329, 0]
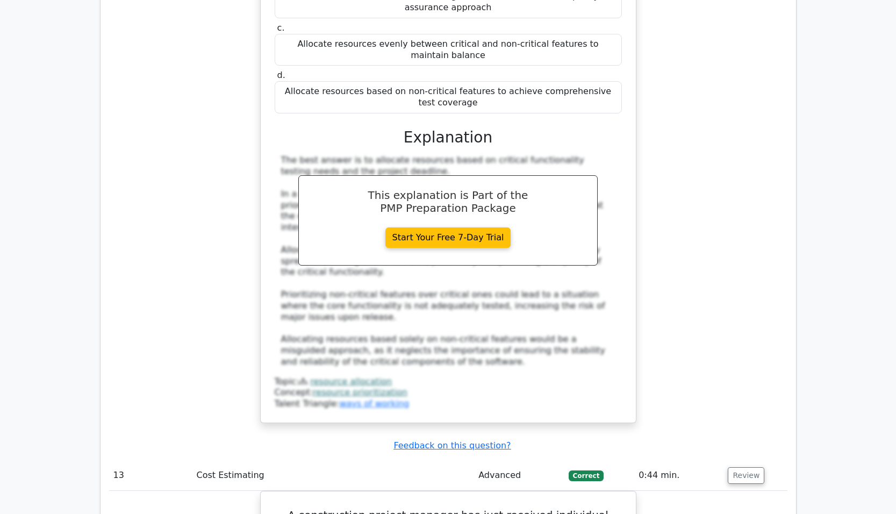
scroll to position [9027, 0]
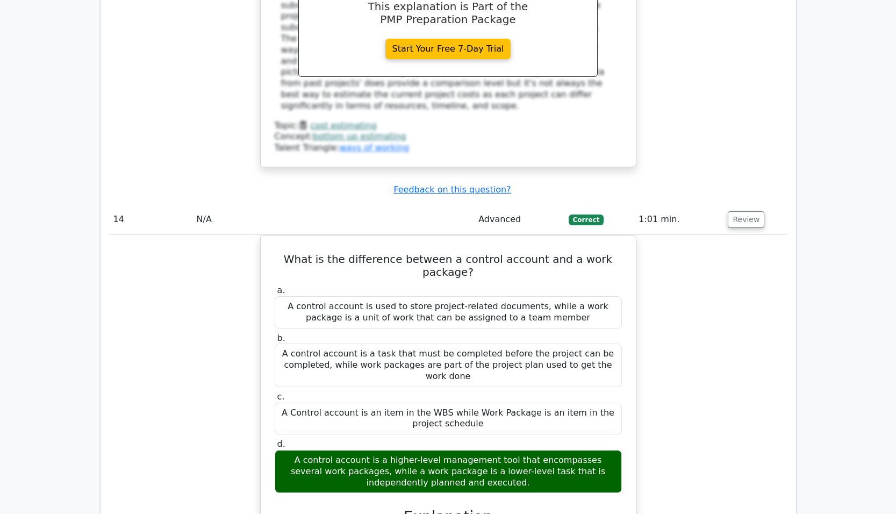
scroll to position [9457, 0]
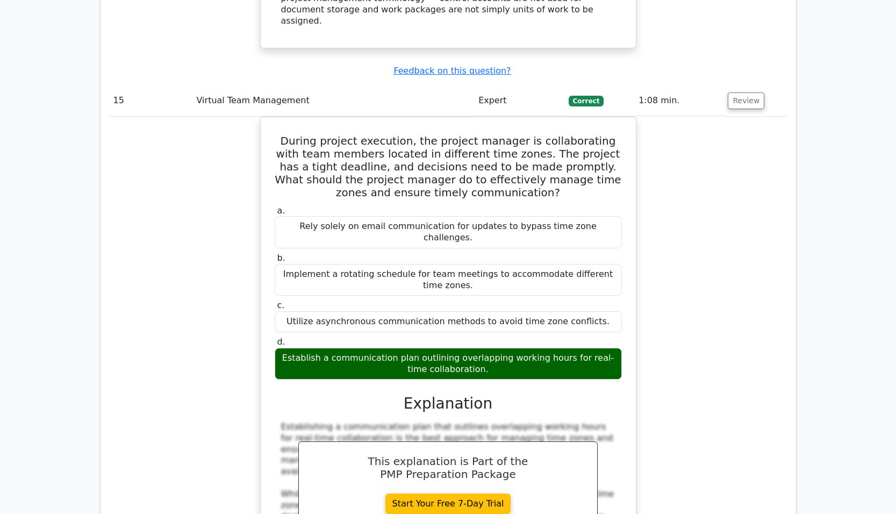
scroll to position [10209, 0]
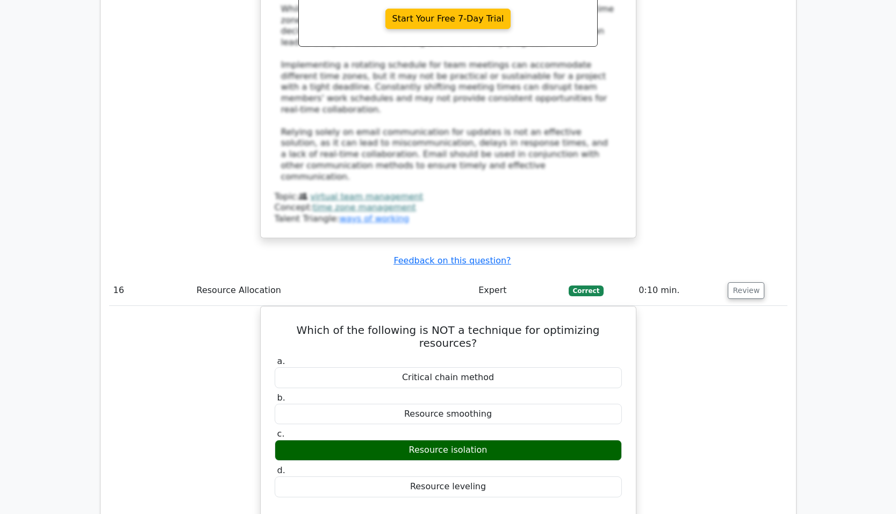
scroll to position [10693, 0]
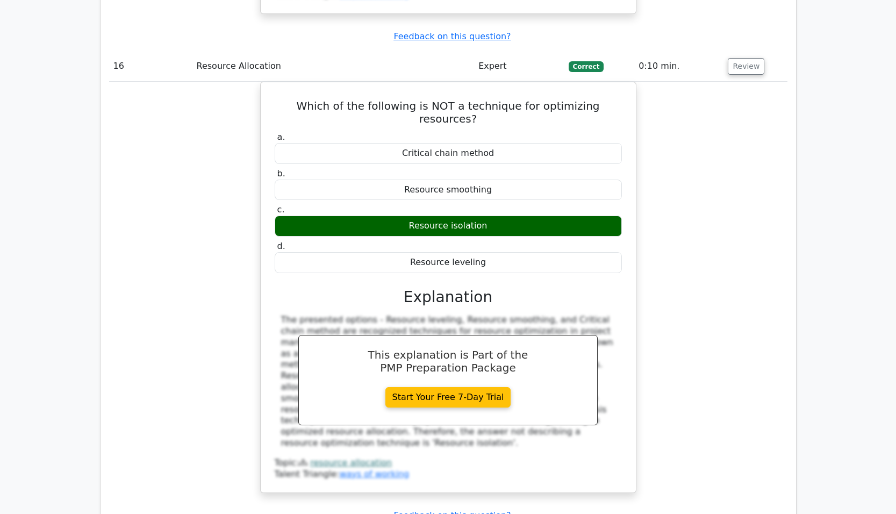
scroll to position [11069, 0]
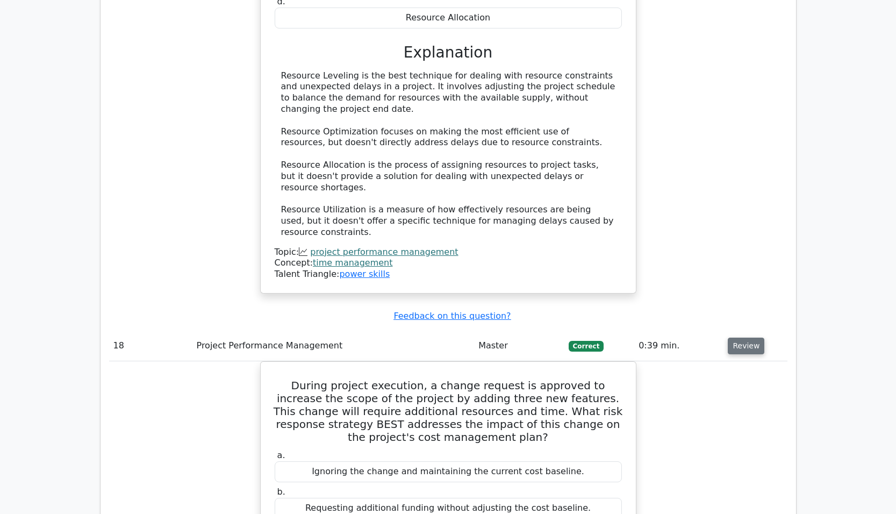
scroll to position [11660, 0]
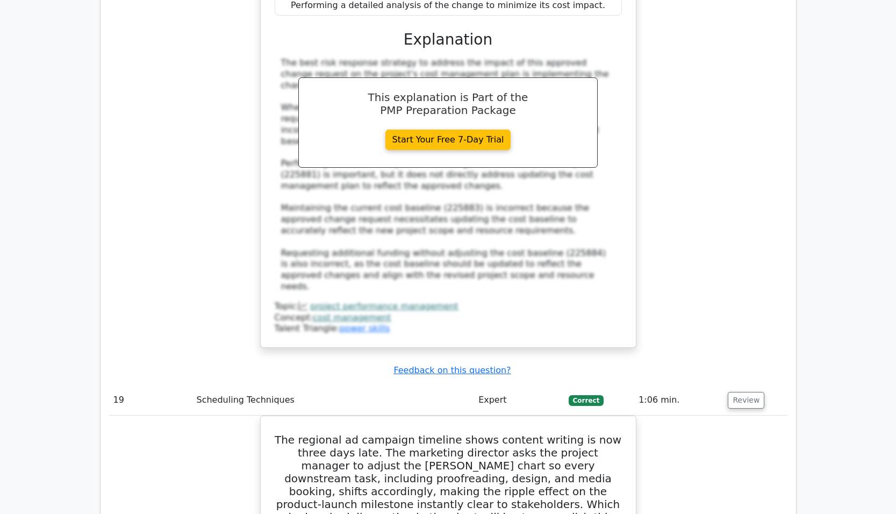
scroll to position [12305, 0]
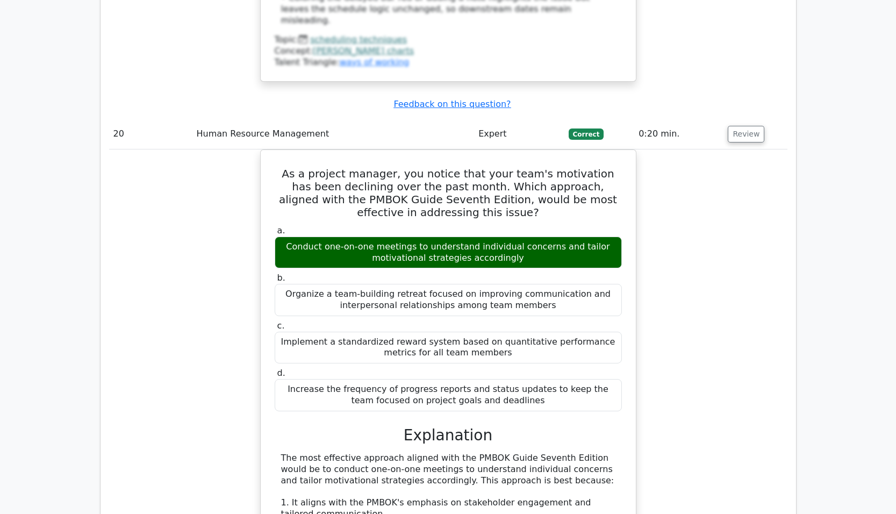
scroll to position [13165, 0]
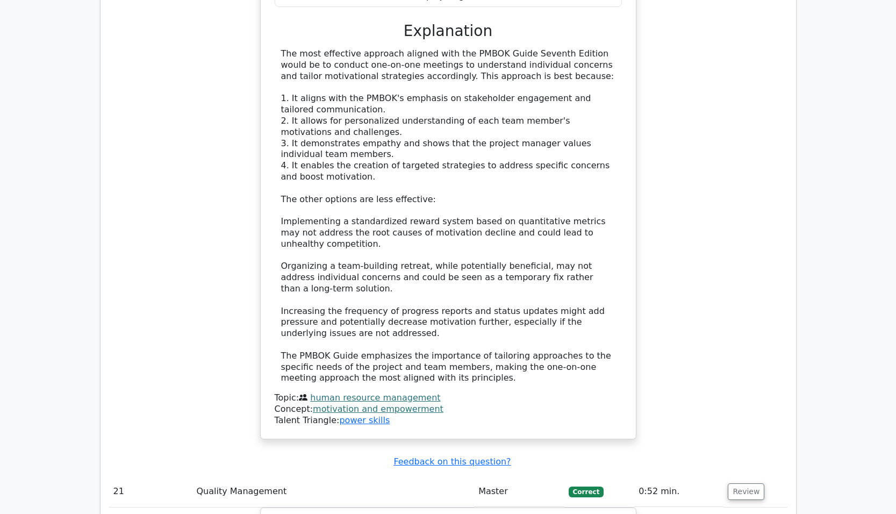
scroll to position [13594, 0]
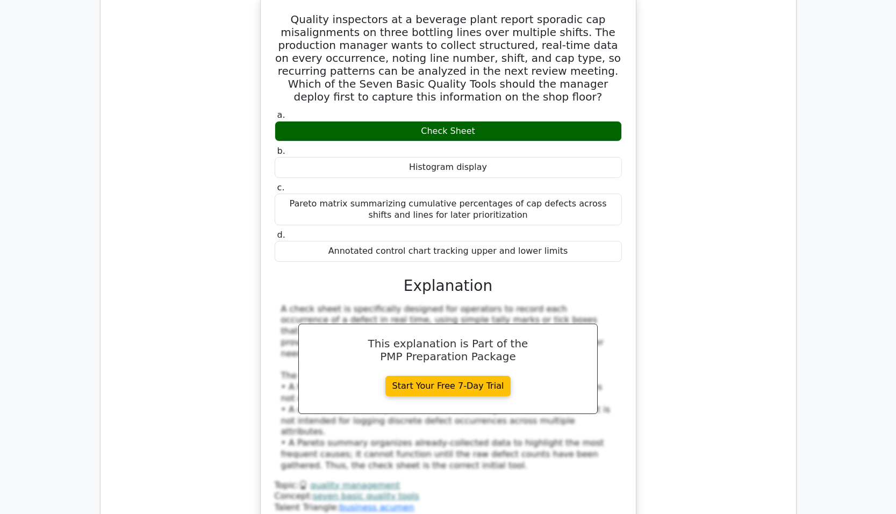
scroll to position [14132, 0]
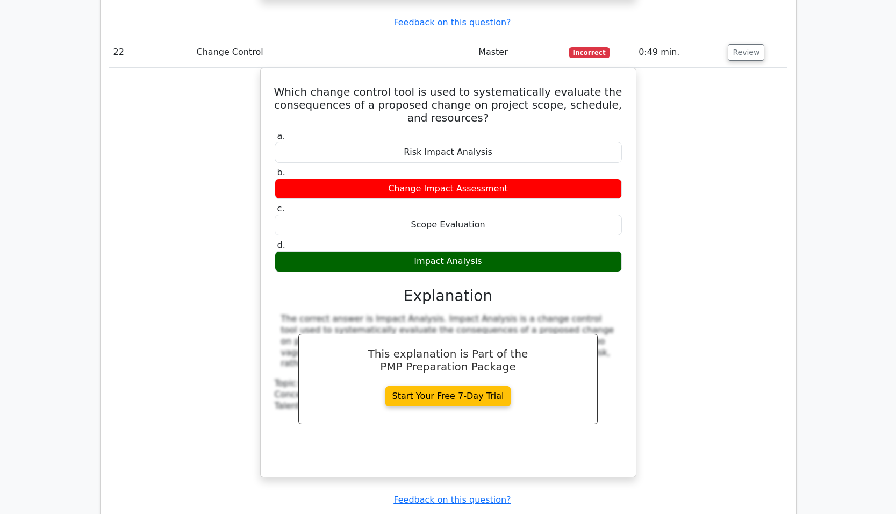
scroll to position [14723, 0]
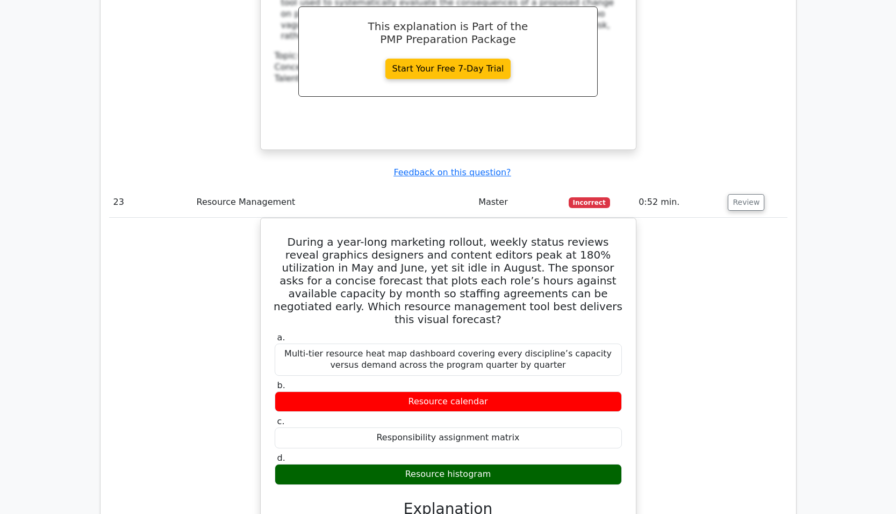
scroll to position [15206, 0]
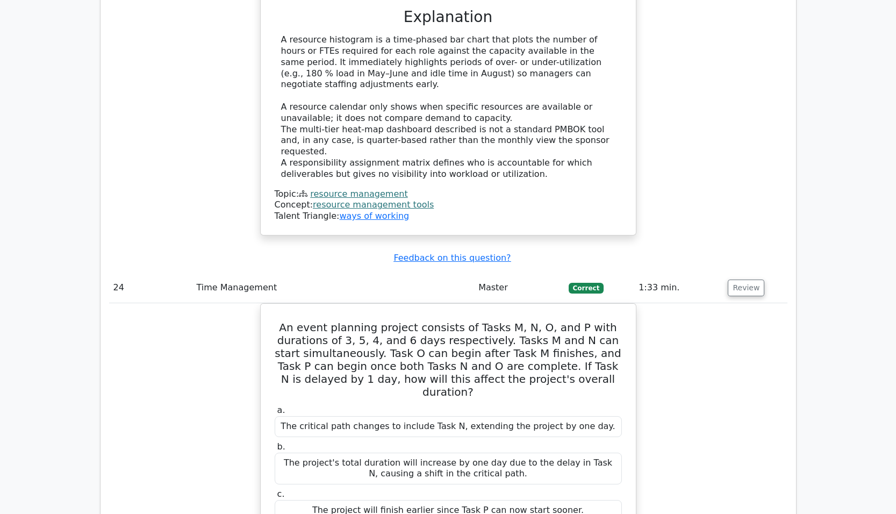
scroll to position [15690, 0]
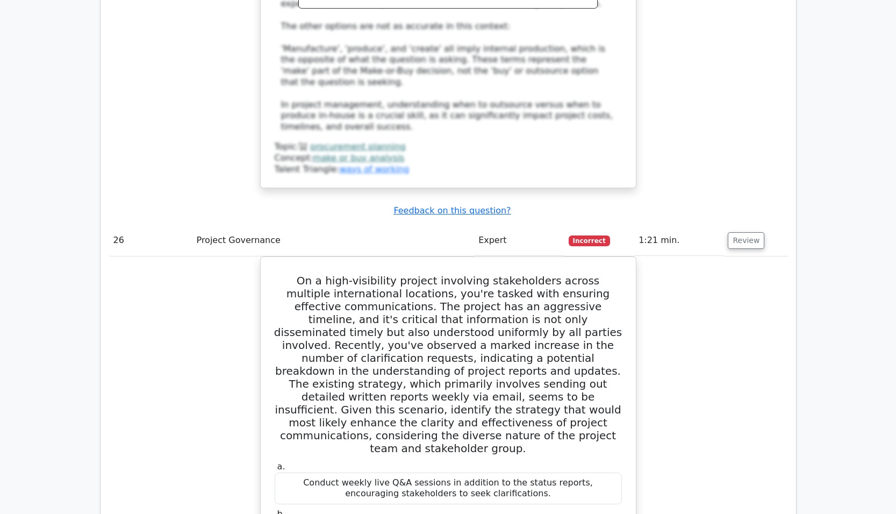
scroll to position [16603, 0]
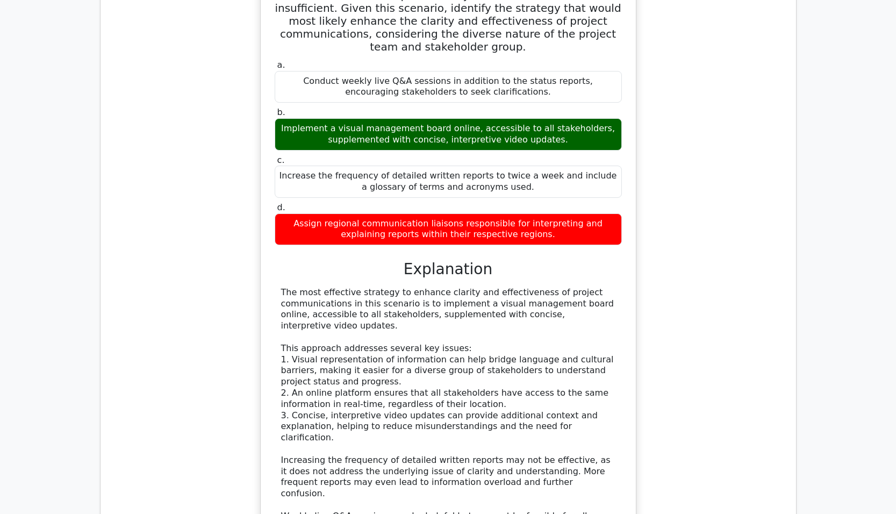
scroll to position [17033, 0]
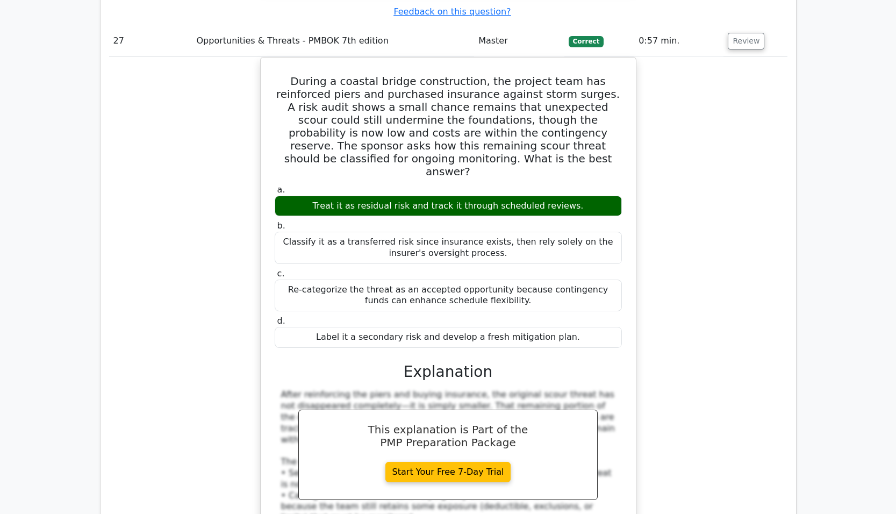
scroll to position [17678, 0]
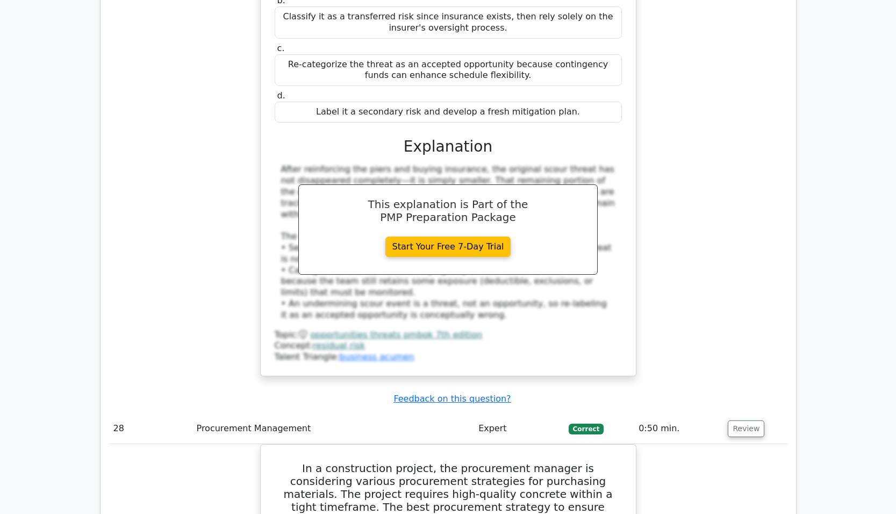
scroll to position [18108, 0]
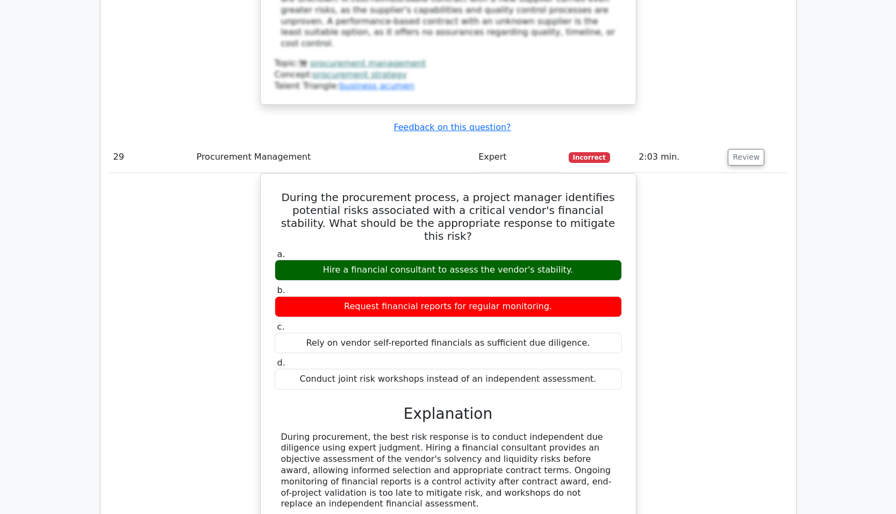
scroll to position [18753, 0]
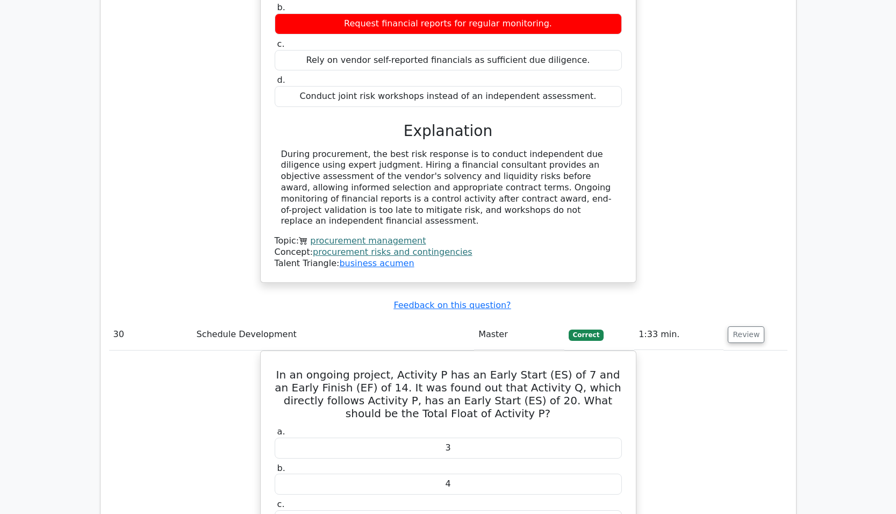
scroll to position [19183, 0]
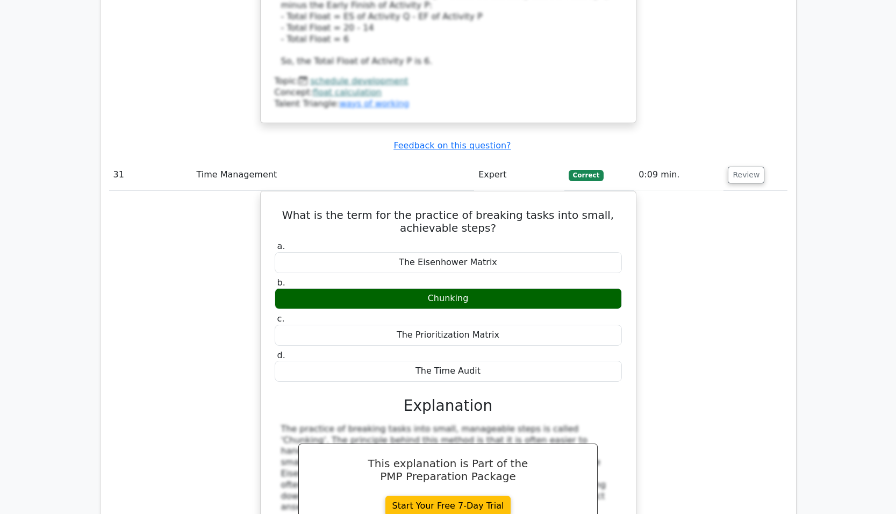
scroll to position [19827, 0]
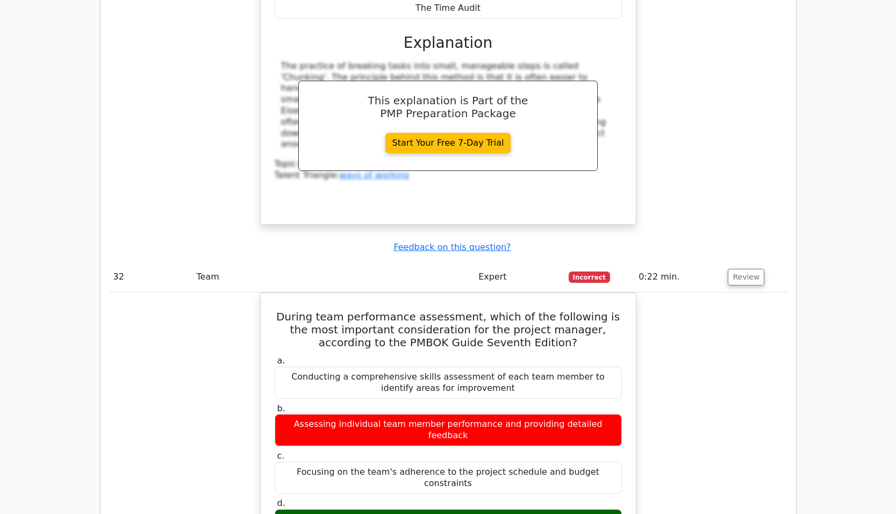
scroll to position [20203, 0]
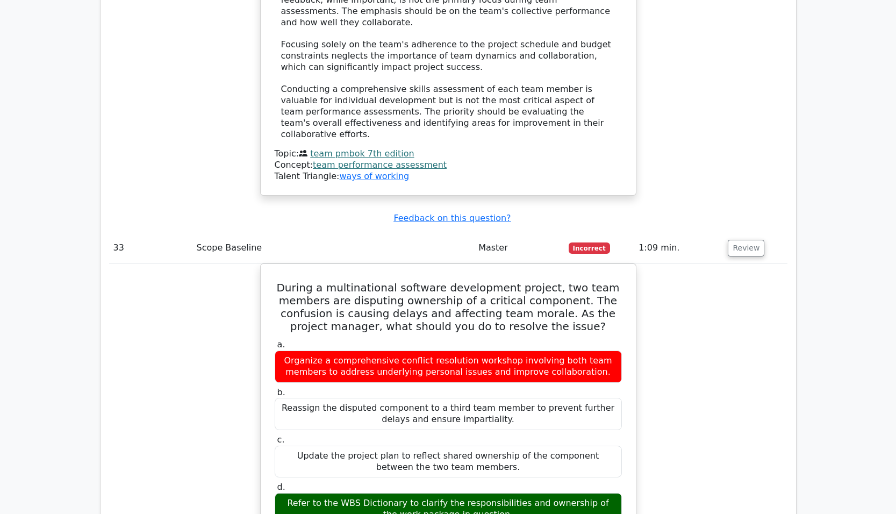
scroll to position [20848, 0]
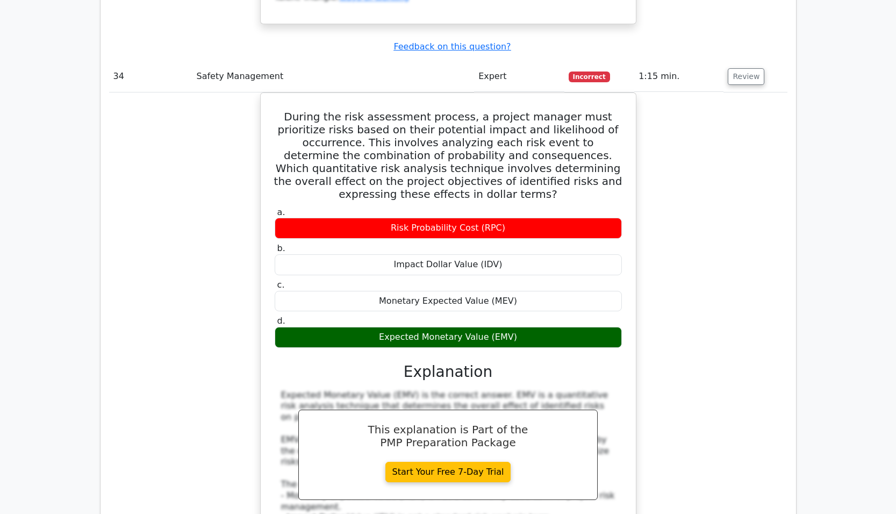
scroll to position [21739, 0]
